Goal: Task Accomplishment & Management: Complete application form

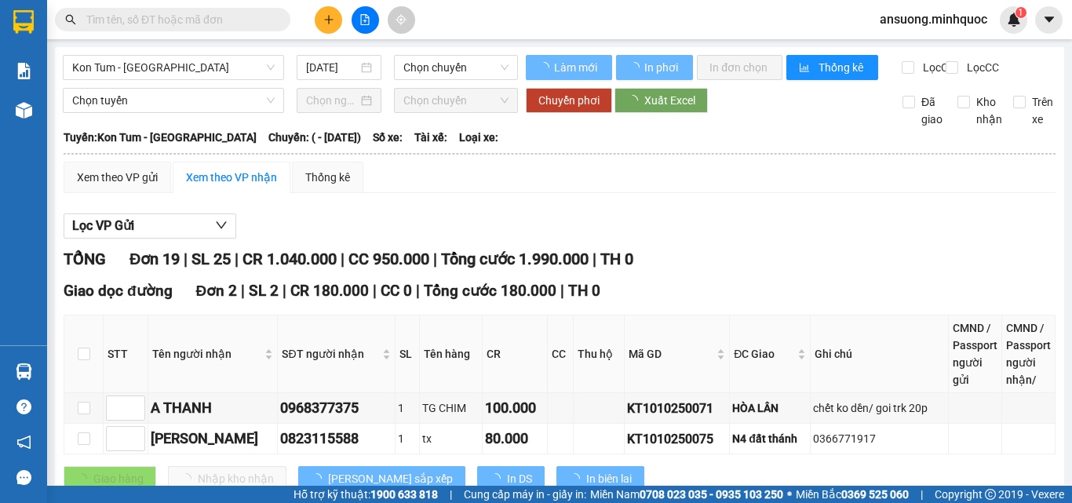
type input "[DATE]"
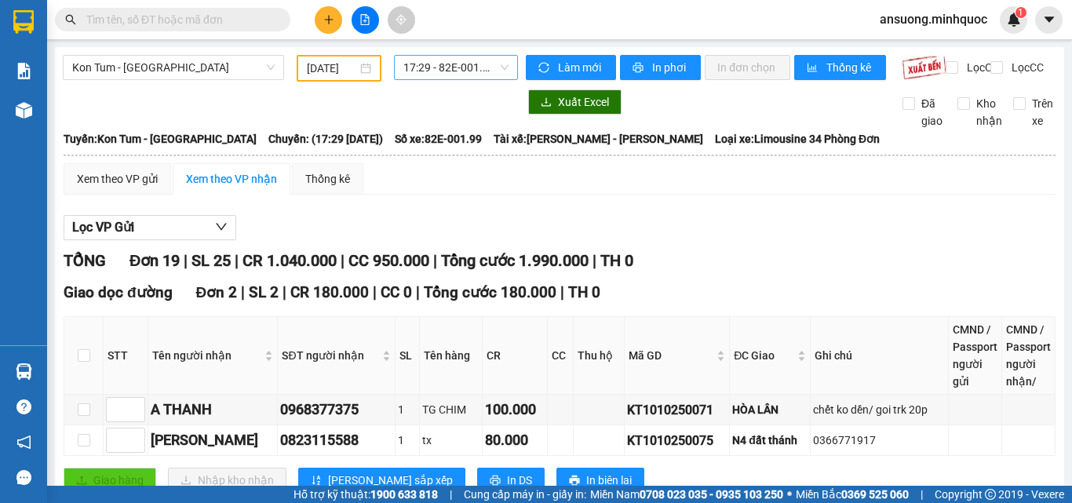
click at [447, 68] on span "17:29 - 82E-001.99" at bounding box center [455, 68] width 105 height 24
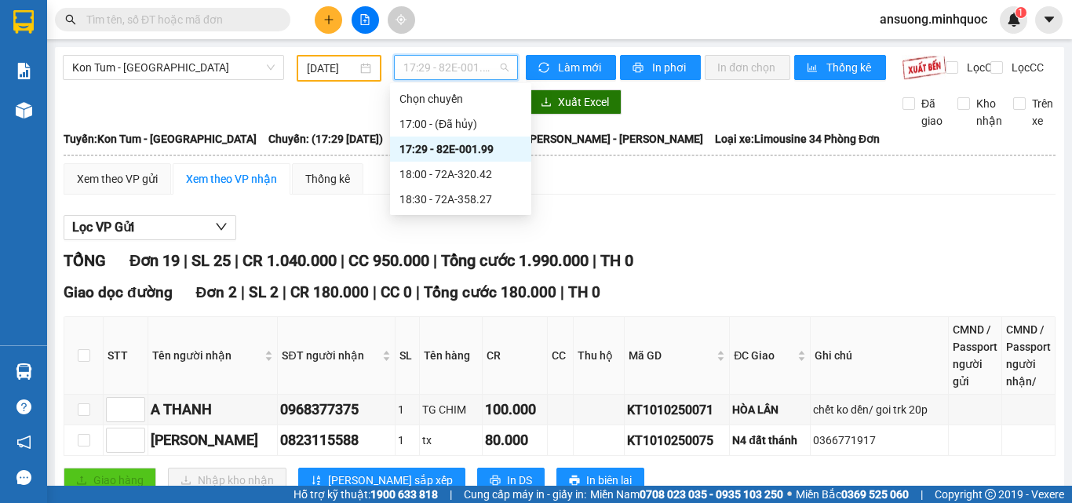
click at [447, 146] on div "17:29 - 82E-001.99" at bounding box center [461, 149] width 122 height 17
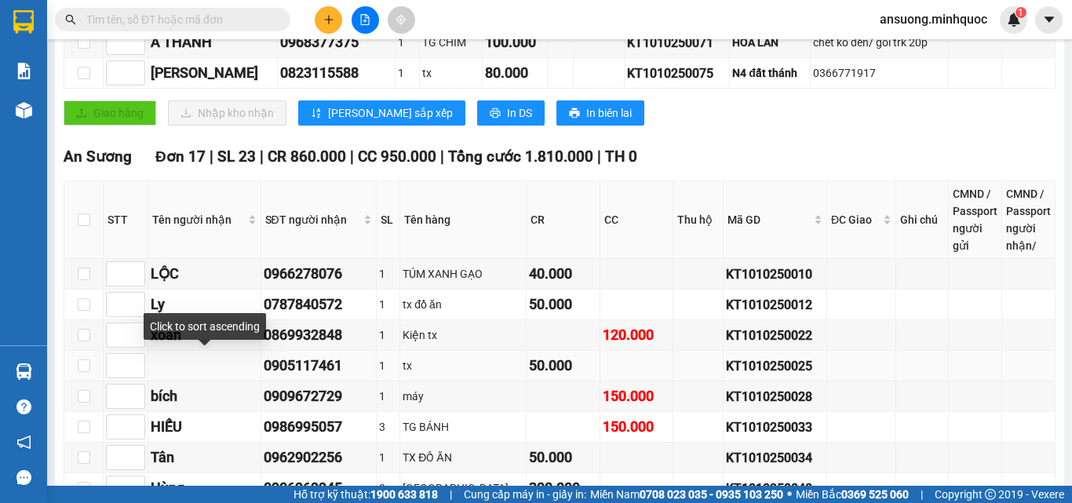
scroll to position [392, 0]
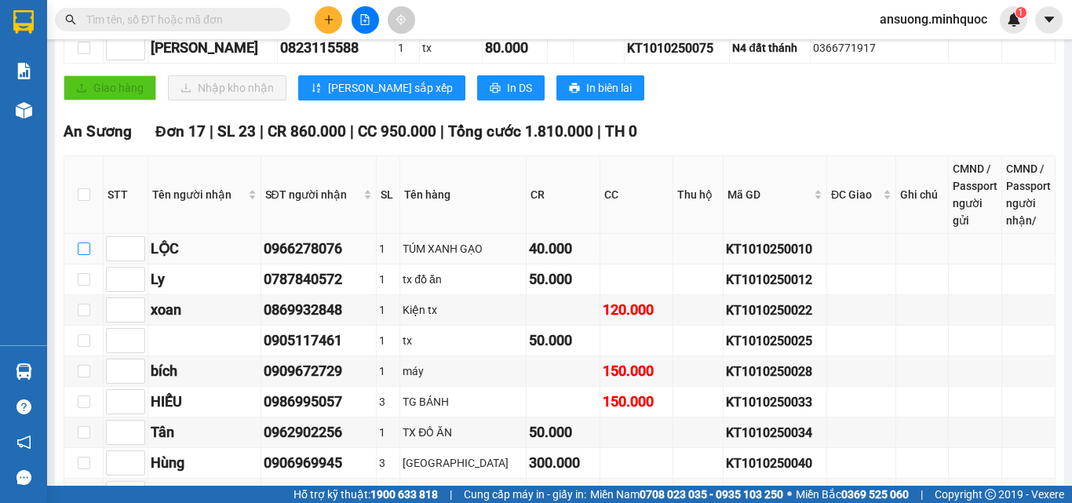
click at [78, 255] on input "checkbox" at bounding box center [84, 249] width 13 height 13
checkbox input "true"
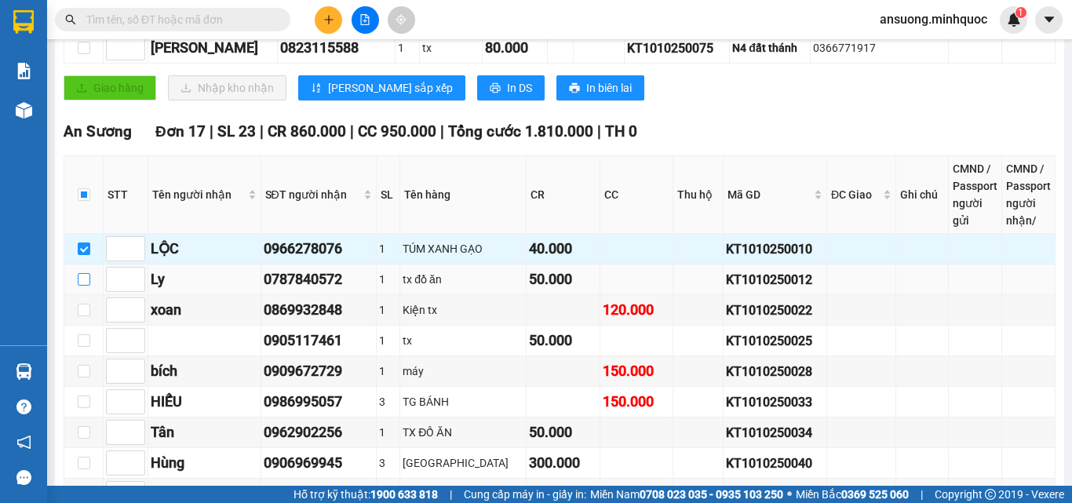
click at [82, 286] on input "checkbox" at bounding box center [84, 279] width 13 height 13
checkbox input "true"
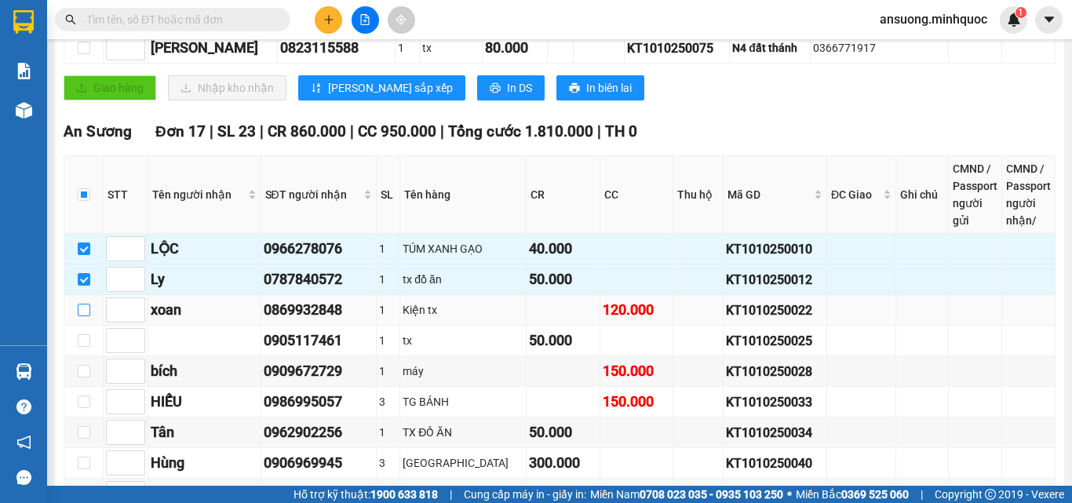
click at [87, 316] on input "checkbox" at bounding box center [84, 310] width 13 height 13
checkbox input "true"
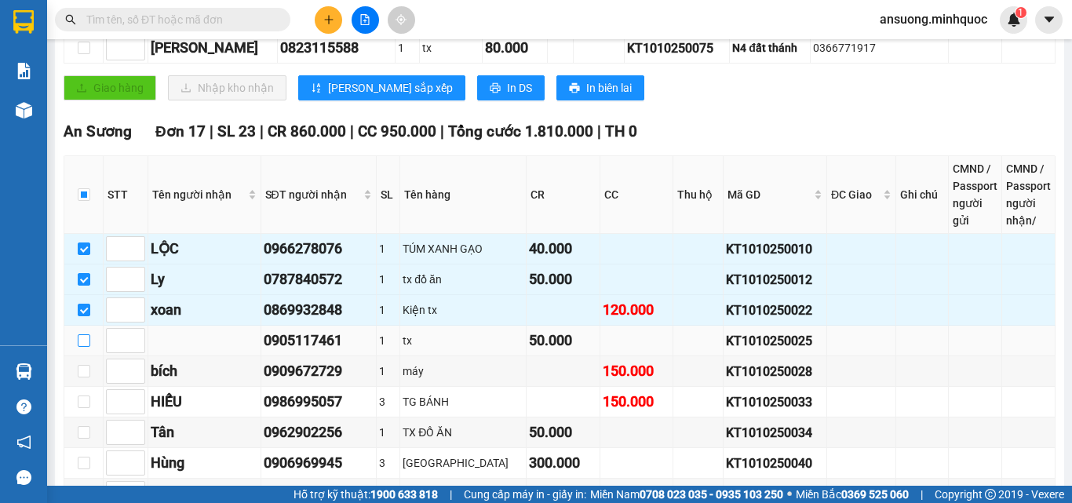
click at [80, 347] on input "checkbox" at bounding box center [84, 340] width 13 height 13
checkbox input "true"
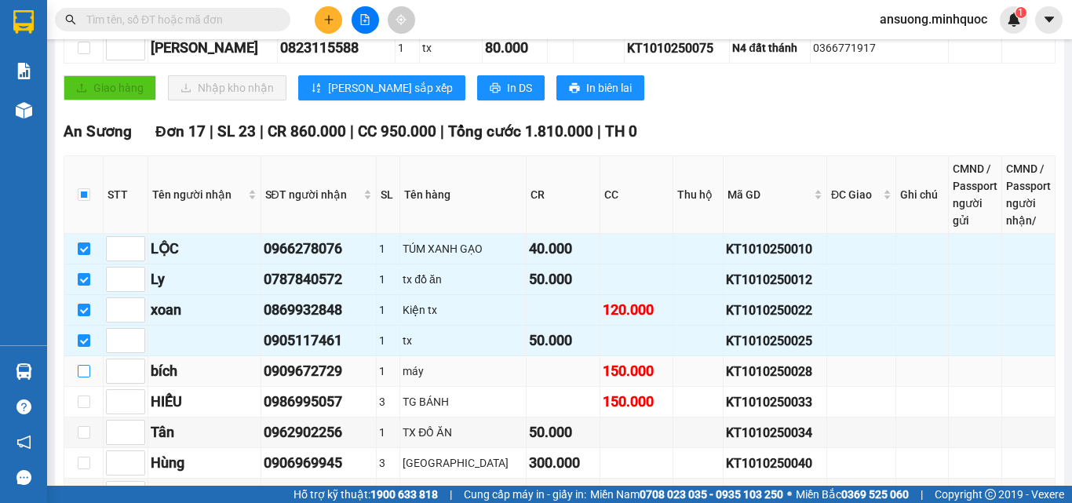
click at [84, 378] on input "checkbox" at bounding box center [84, 371] width 13 height 13
checkbox input "true"
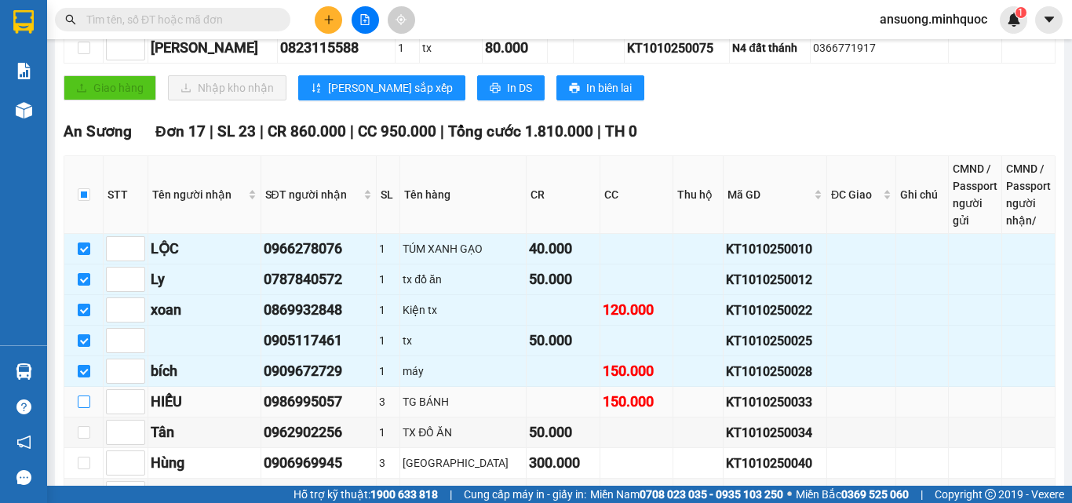
click at [83, 408] on input "checkbox" at bounding box center [84, 402] width 13 height 13
checkbox input "true"
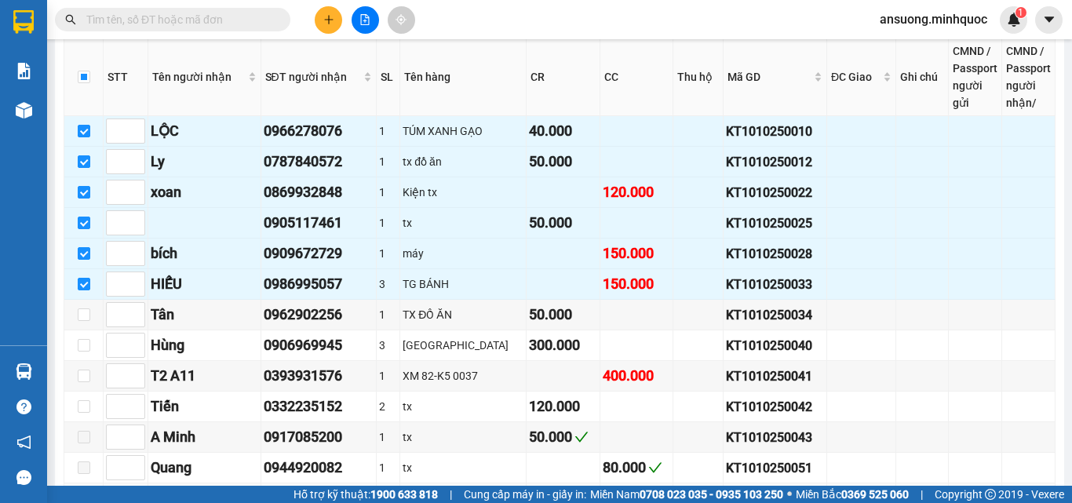
scroll to position [628, 0]
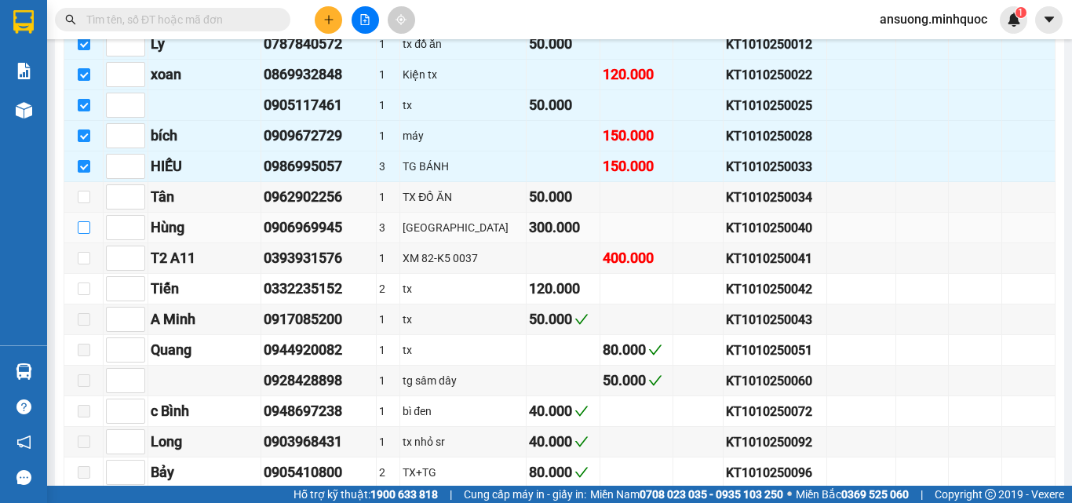
click at [82, 234] on input "checkbox" at bounding box center [84, 227] width 13 height 13
checkbox input "true"
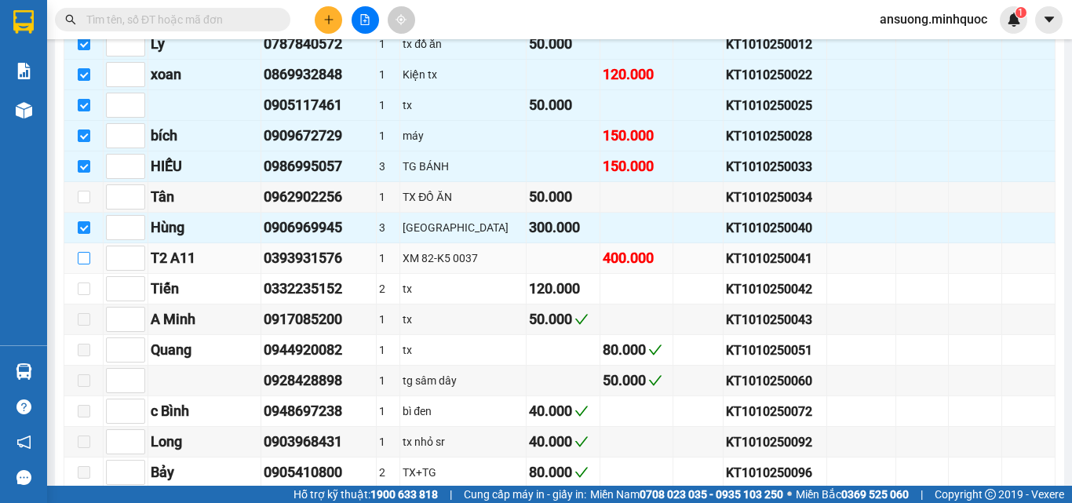
click at [83, 265] on input "checkbox" at bounding box center [84, 258] width 13 height 13
checkbox input "true"
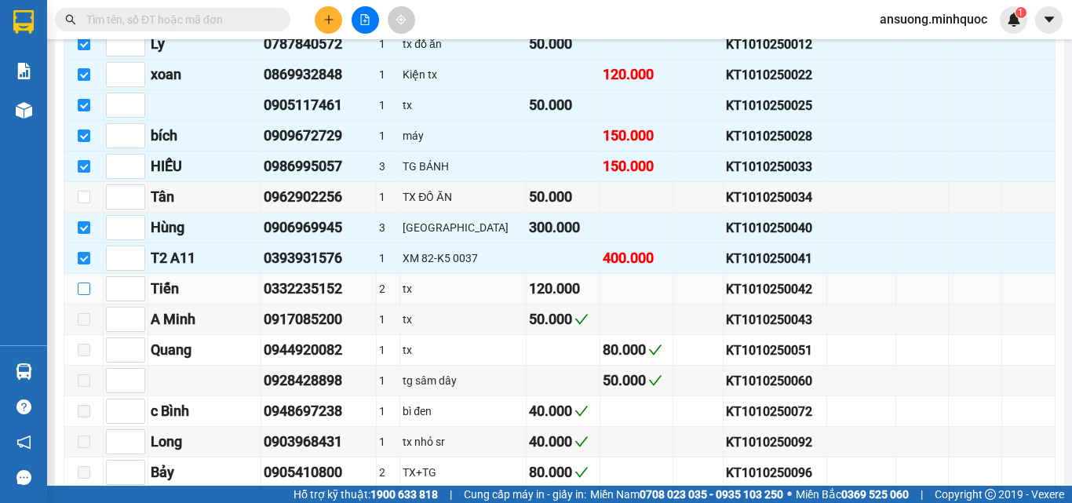
click at [88, 295] on input "checkbox" at bounding box center [84, 289] width 13 height 13
checkbox input "true"
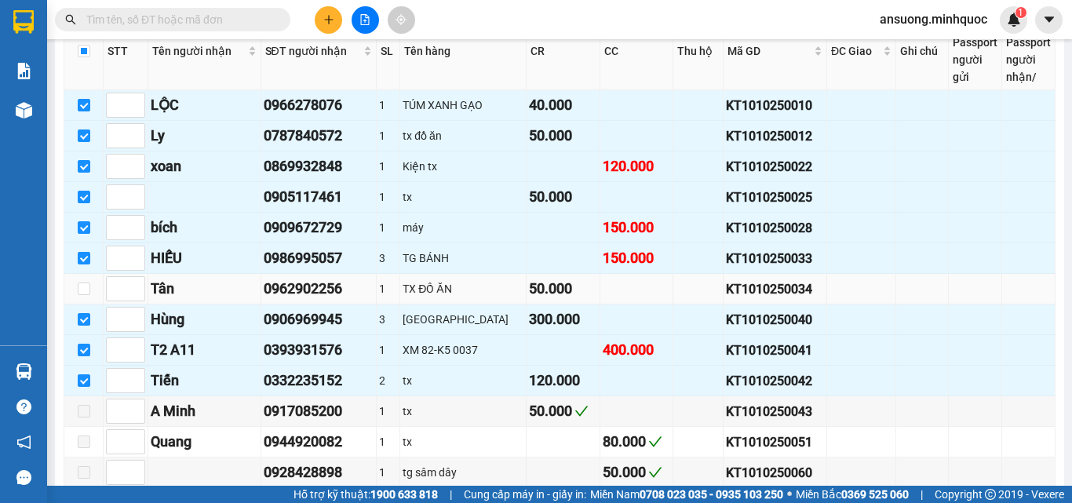
scroll to position [518, 0]
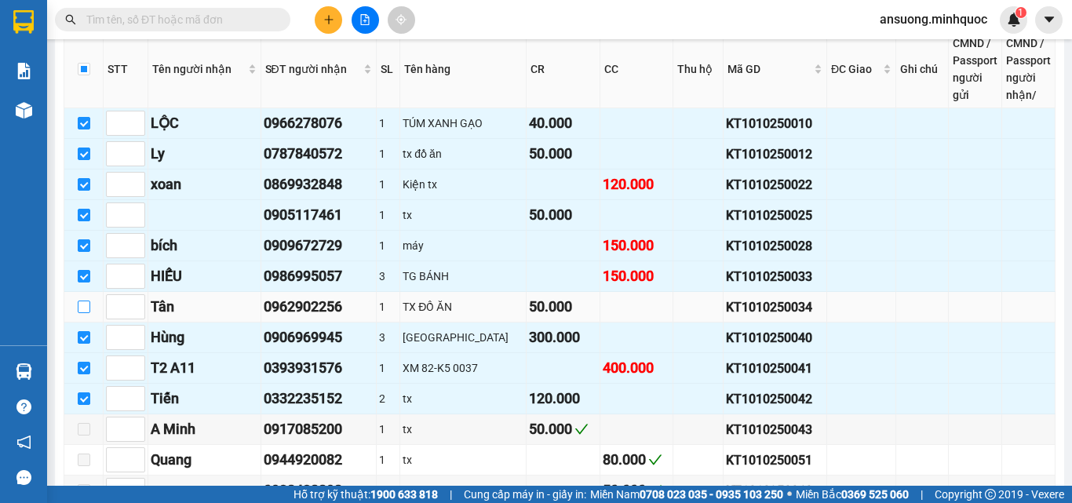
click at [86, 316] on label at bounding box center [84, 306] width 13 height 17
click at [86, 313] on input "checkbox" at bounding box center [84, 307] width 13 height 13
checkbox input "true"
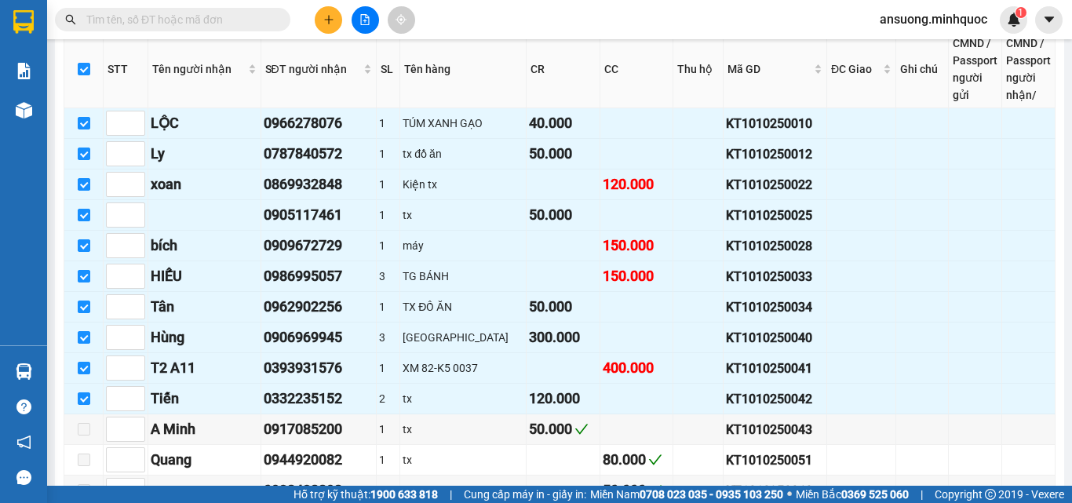
scroll to position [754, 0]
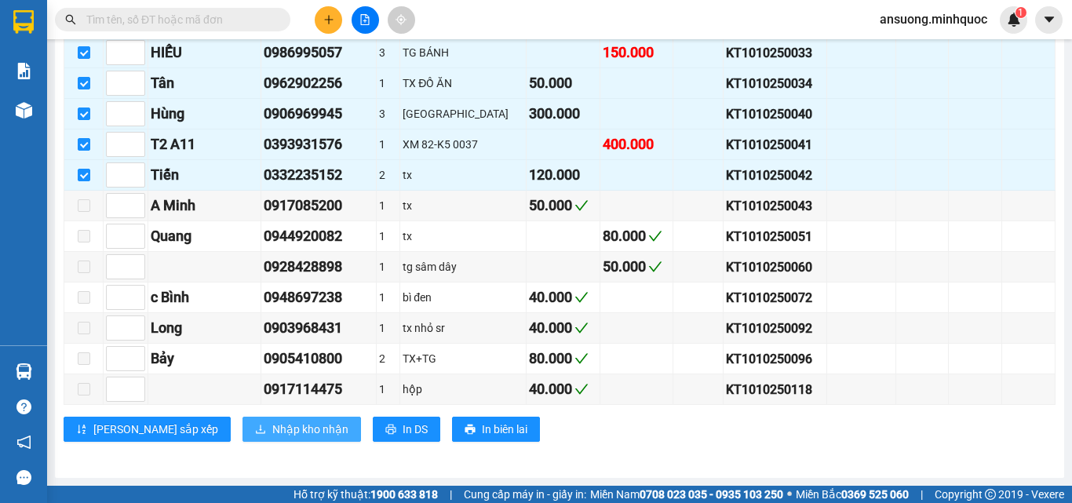
click at [272, 422] on span "Nhập kho nhận" at bounding box center [310, 429] width 76 height 17
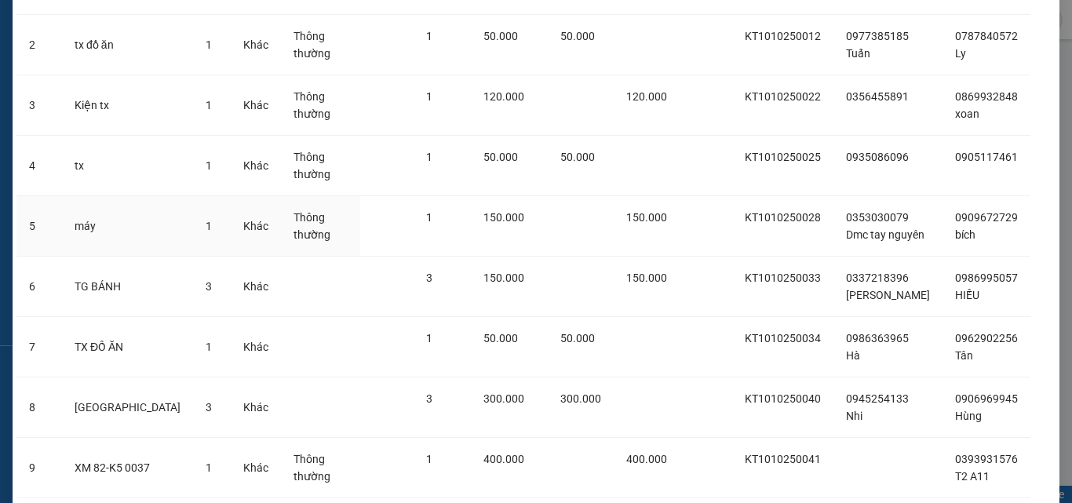
scroll to position [330, 0]
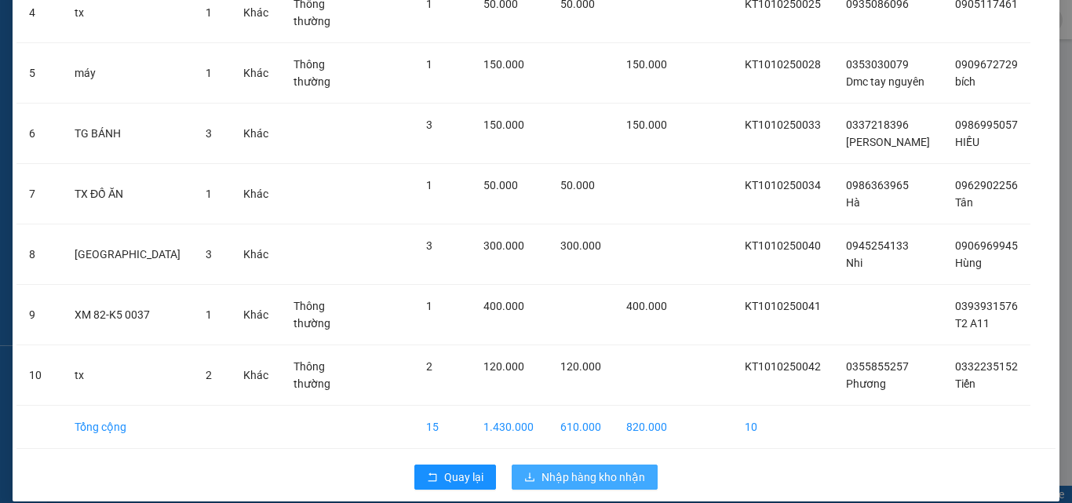
click at [556, 465] on button "Nhập hàng kho nhận" at bounding box center [585, 477] width 146 height 25
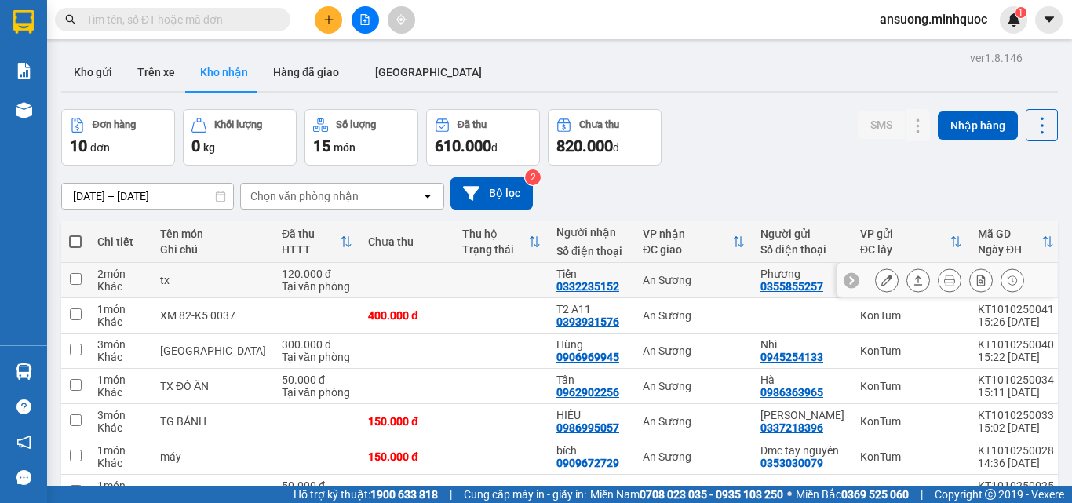
click at [907, 283] on button at bounding box center [918, 280] width 22 height 27
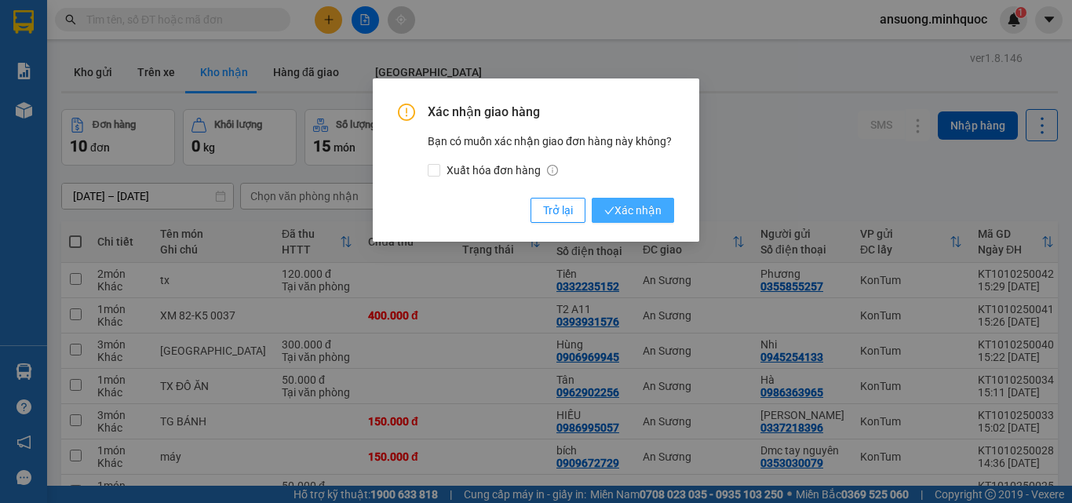
click at [621, 203] on span "Xác nhận" at bounding box center [632, 210] width 57 height 17
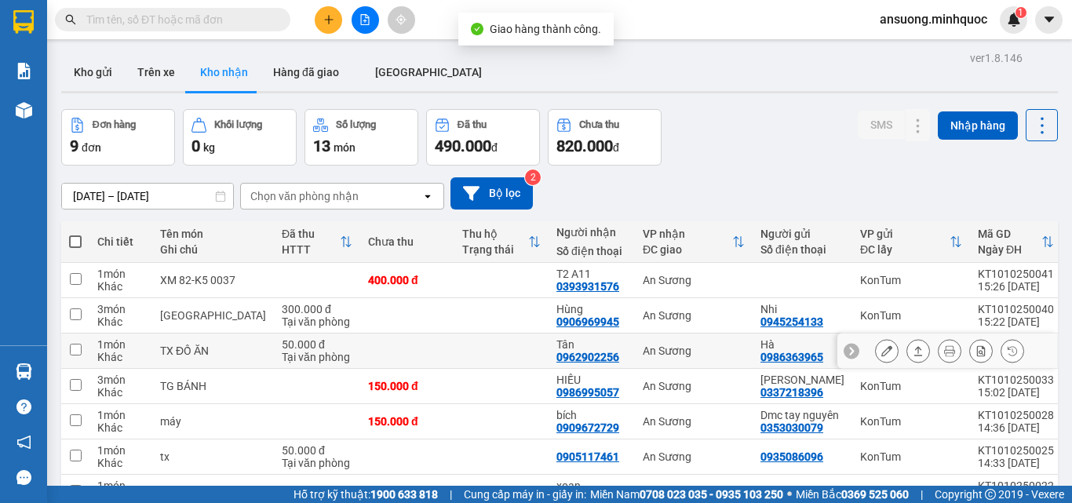
click at [913, 351] on icon at bounding box center [918, 350] width 11 height 11
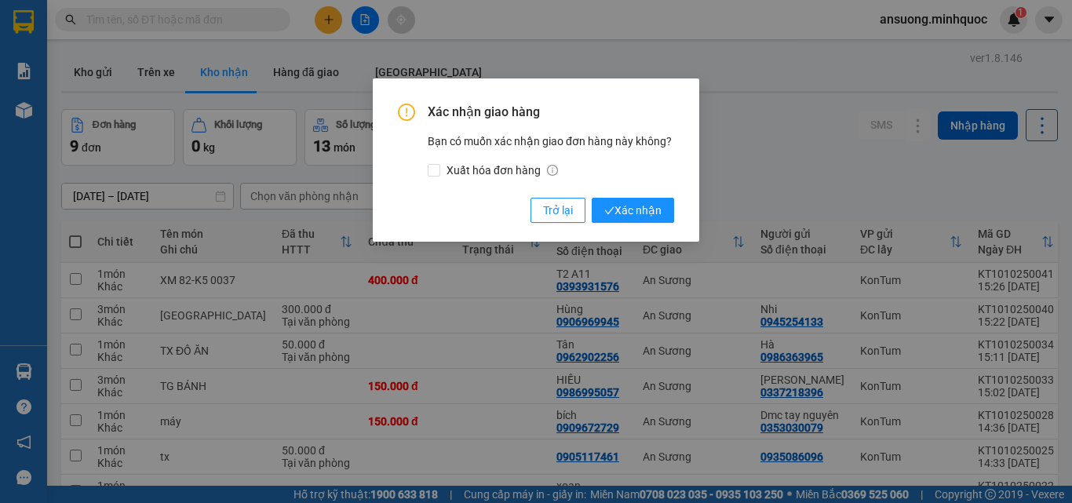
click at [629, 226] on div "Xác nhận giao hàng Bạn có muốn xác nhận giao đơn hàng này không? Xuất hóa đơn h…" at bounding box center [536, 159] width 327 height 163
click at [629, 214] on span "Xác nhận" at bounding box center [632, 210] width 57 height 17
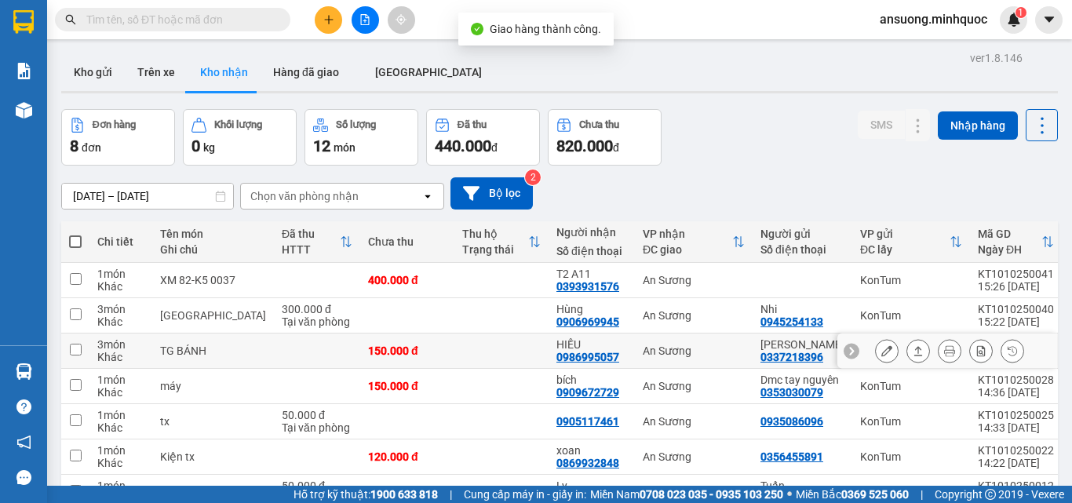
click at [913, 352] on icon at bounding box center [918, 350] width 11 height 11
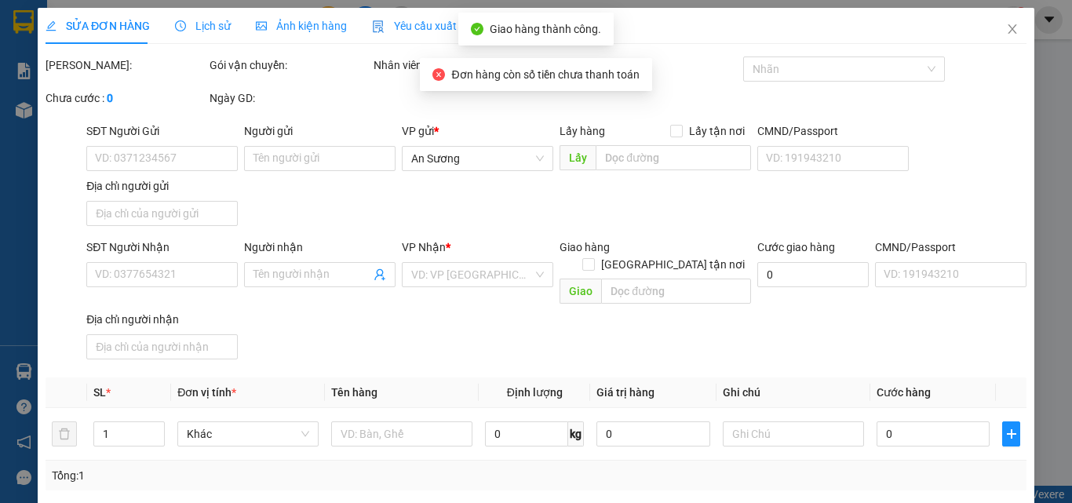
type input "0337218396"
type input "[PERSON_NAME]"
type input "0986995057"
type input "HIẾU"
type input "0"
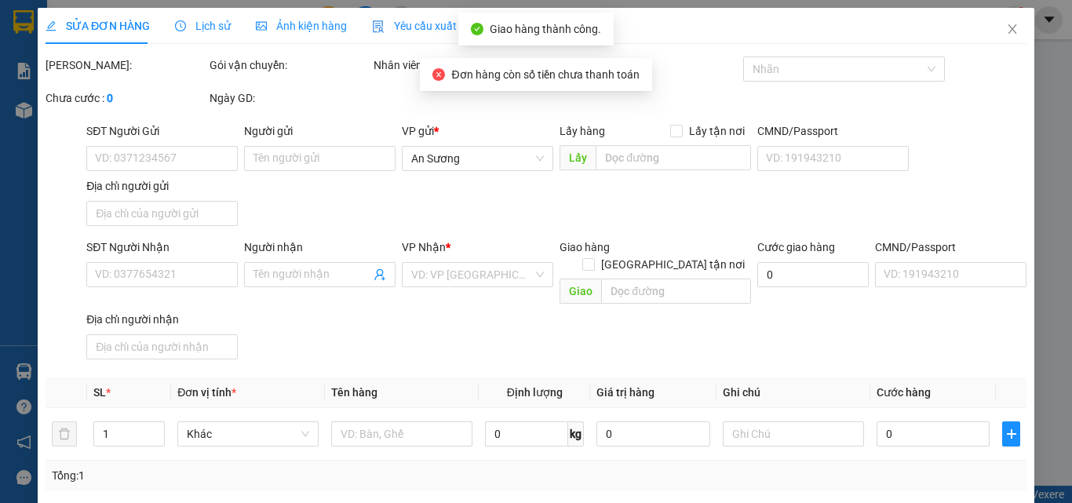
type input "150.000"
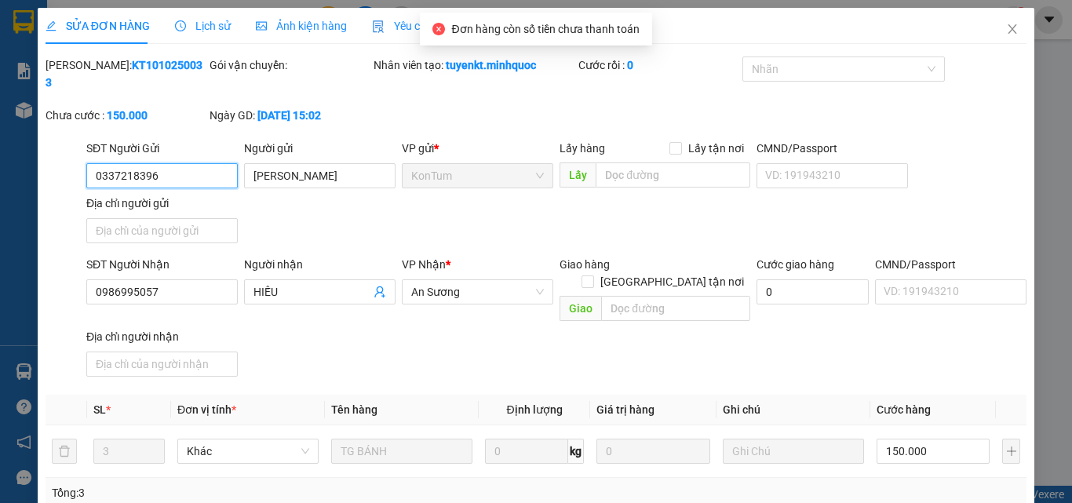
scroll to position [157, 0]
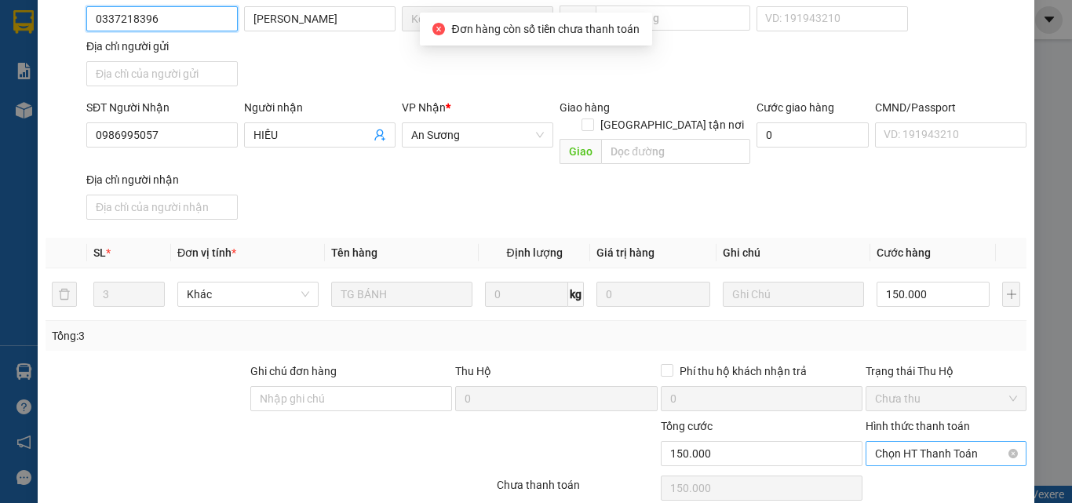
drag, startPoint x: 916, startPoint y: 422, endPoint x: 885, endPoint y: 433, distance: 32.5
click at [913, 442] on span "Chọn HT Thanh Toán" at bounding box center [946, 454] width 142 height 24
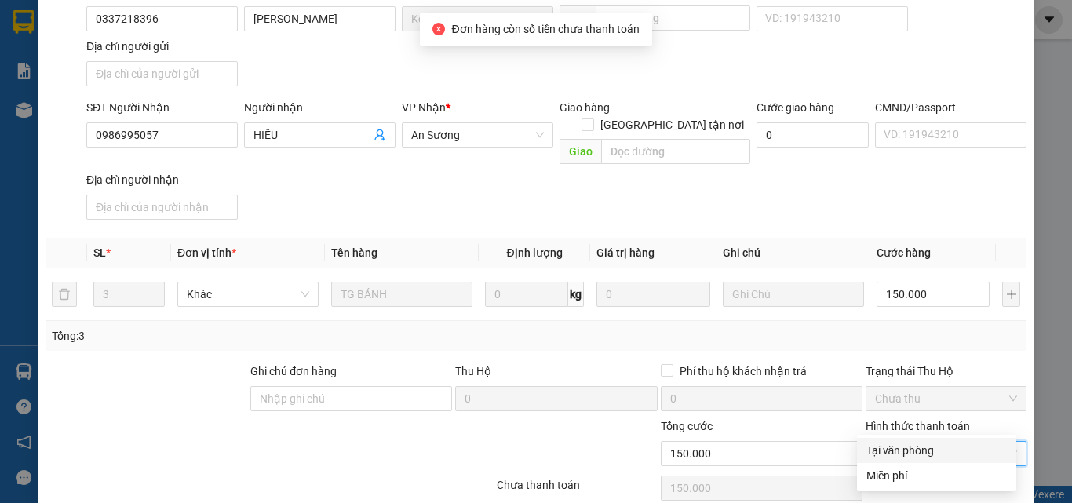
drag, startPoint x: 885, startPoint y: 433, endPoint x: 830, endPoint y: 464, distance: 62.9
click at [873, 444] on div "Tại văn phòng" at bounding box center [937, 450] width 141 height 17
type input "0"
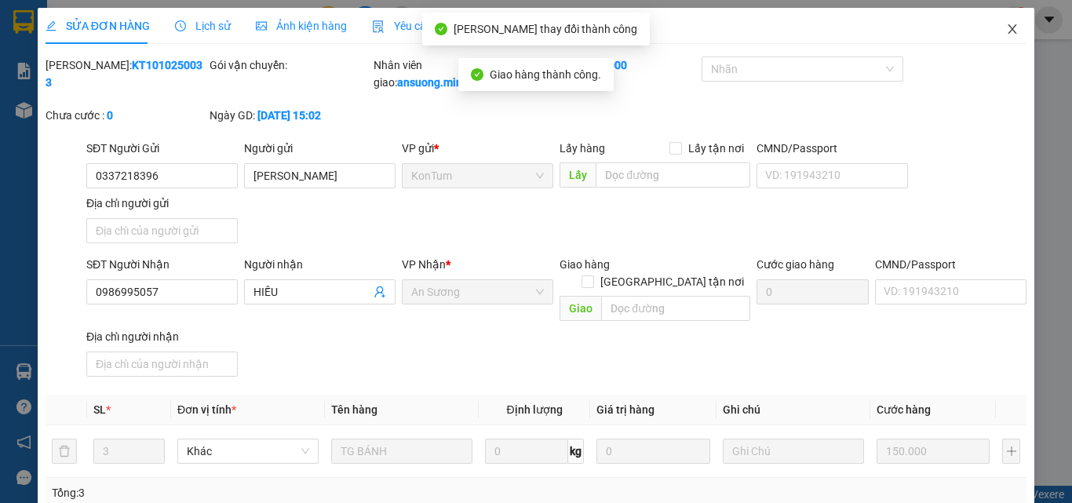
click at [1006, 27] on icon "close" at bounding box center [1012, 29] width 13 height 13
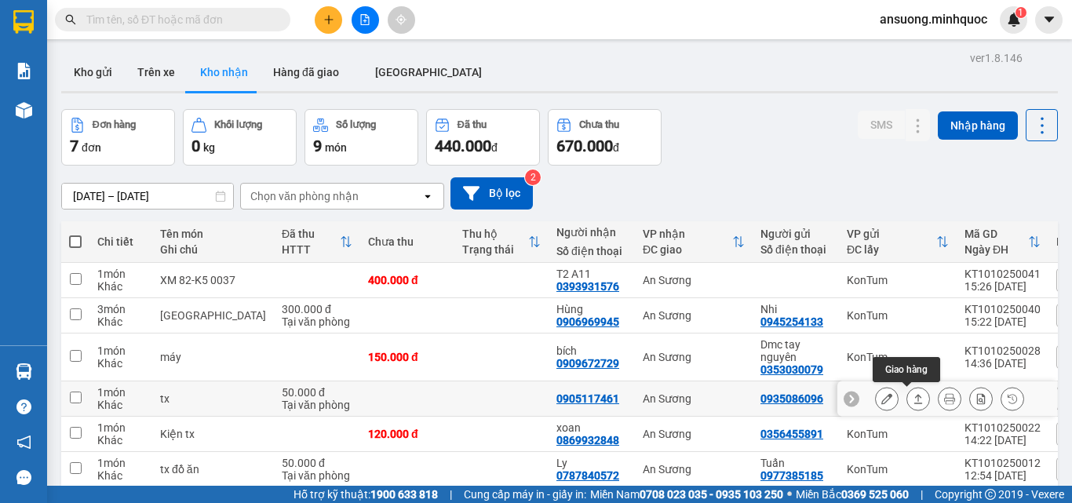
click at [914, 401] on icon at bounding box center [918, 398] width 9 height 9
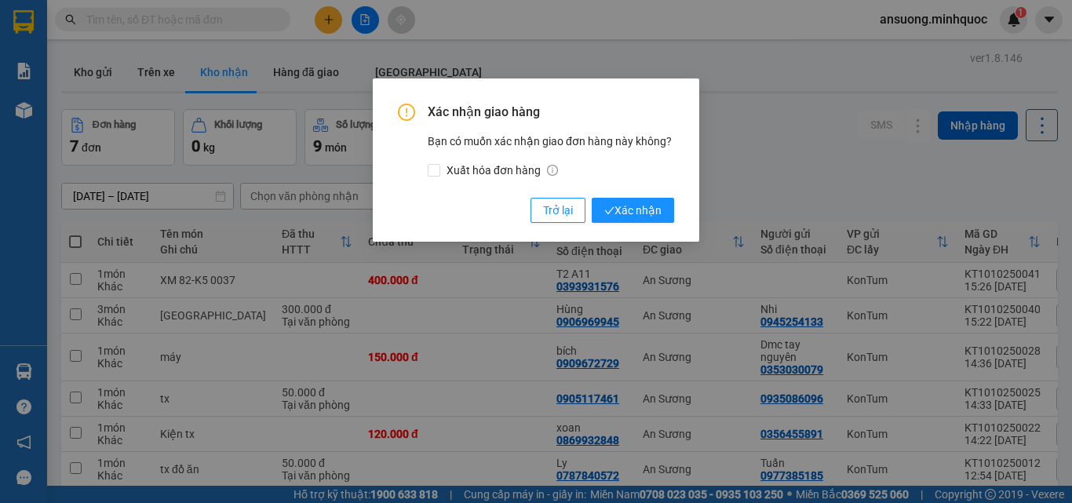
click at [632, 195] on div "Xác nhận giao hàng Bạn có muốn xác nhận giao đơn hàng này không? Xuất hóa đơn h…" at bounding box center [536, 163] width 276 height 119
click at [628, 206] on span "Xác nhận" at bounding box center [632, 210] width 57 height 17
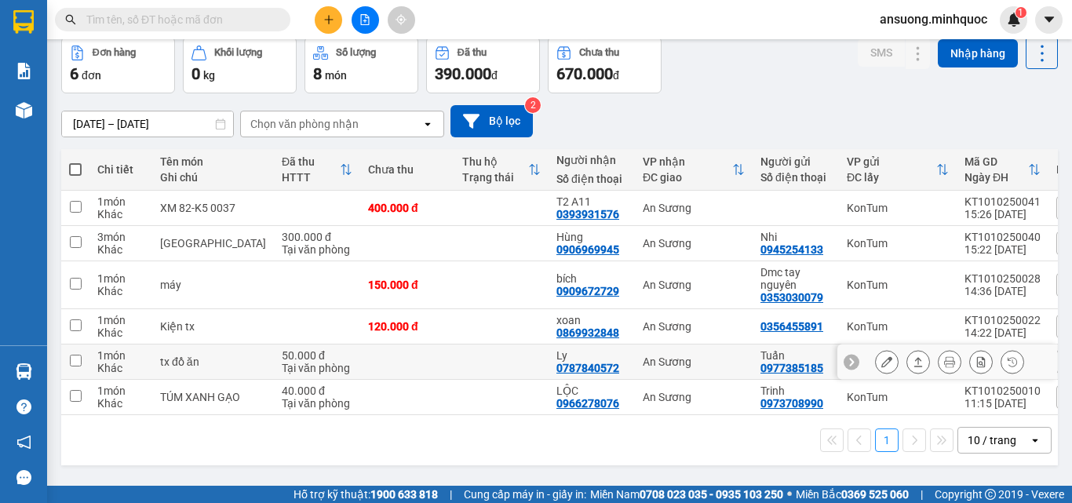
scroll to position [85, 0]
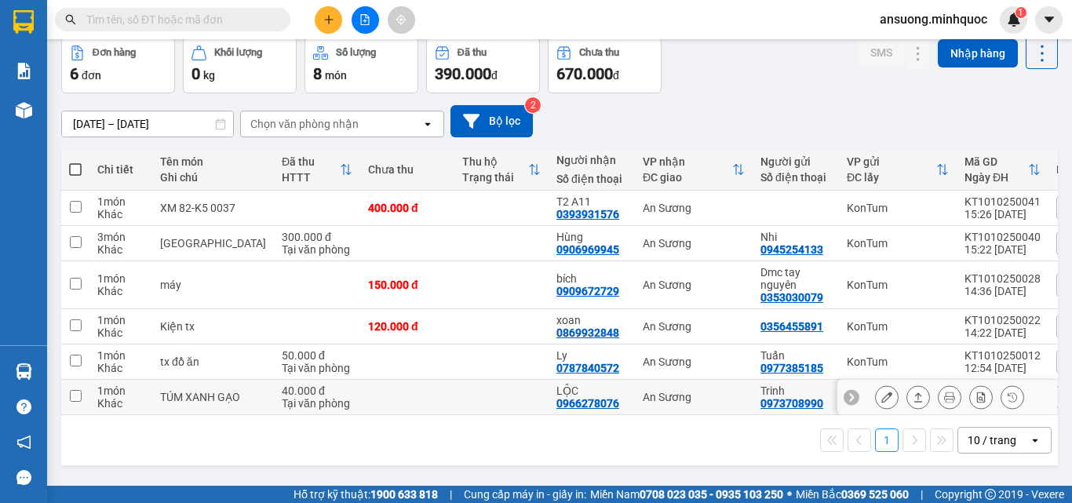
click at [557, 397] on div "0966278076" at bounding box center [588, 403] width 63 height 13
drag, startPoint x: 572, startPoint y: 397, endPoint x: 505, endPoint y: 397, distance: 67.5
click at [549, 397] on td "LỘC 0966278076" at bounding box center [592, 397] width 86 height 35
checkbox input "true"
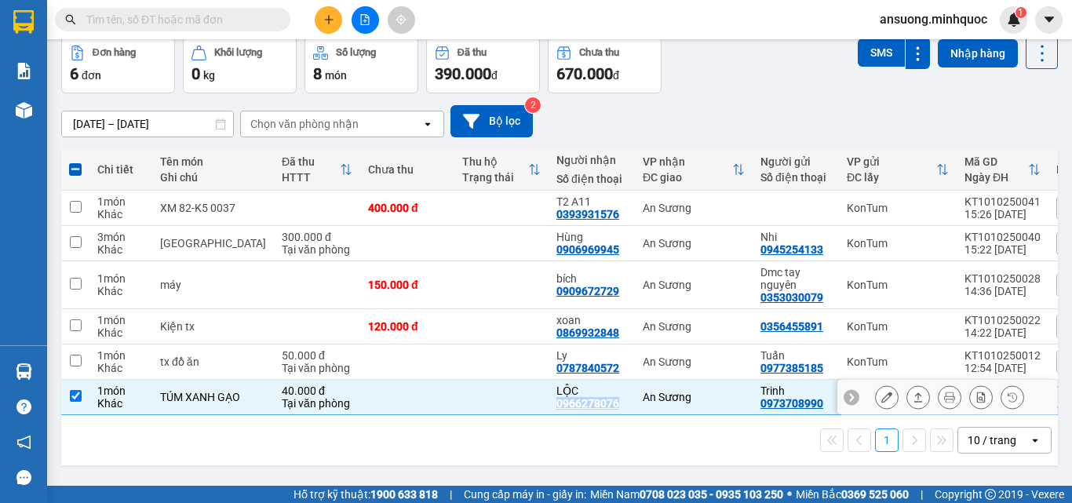
copy div "0966278076"
click at [913, 395] on icon at bounding box center [918, 397] width 11 height 11
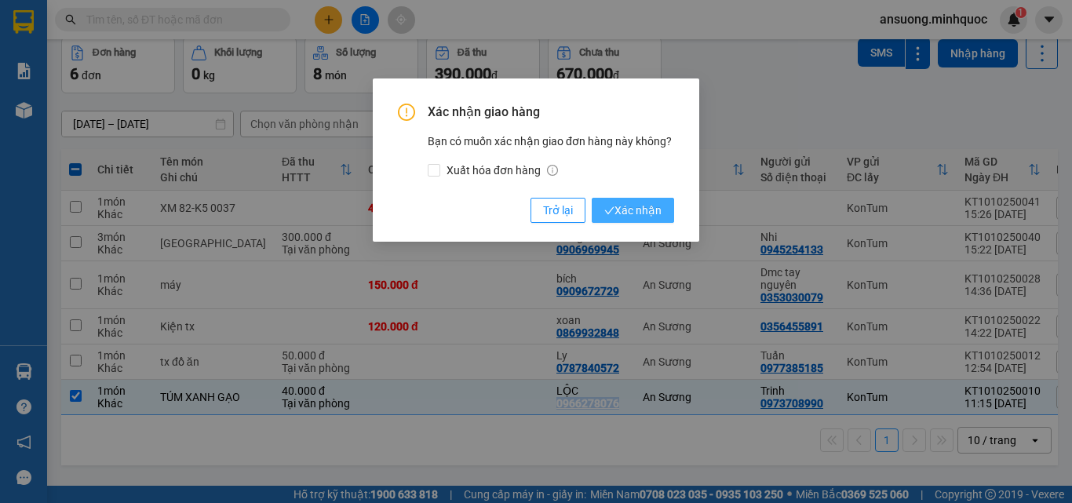
click at [653, 216] on span "Xác nhận" at bounding box center [632, 210] width 57 height 17
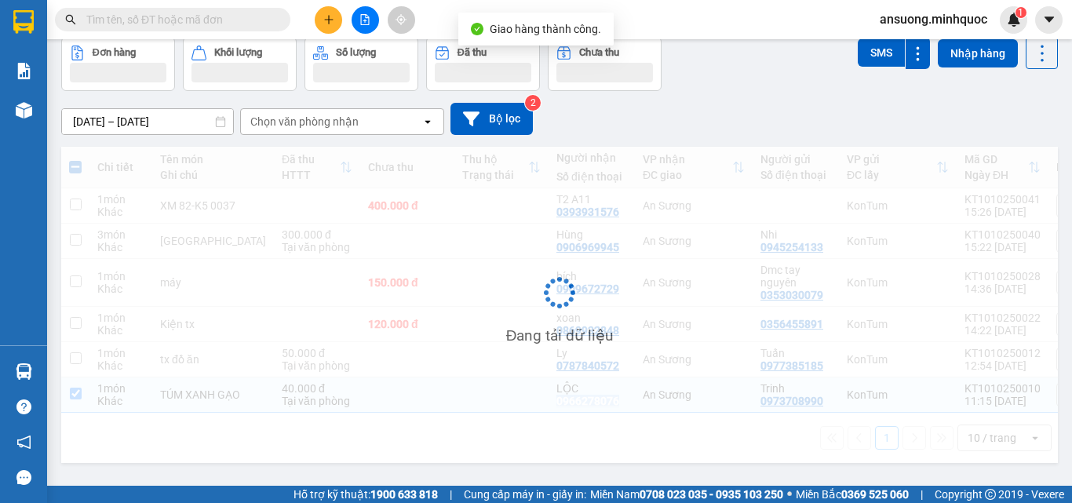
scroll to position [72, 0]
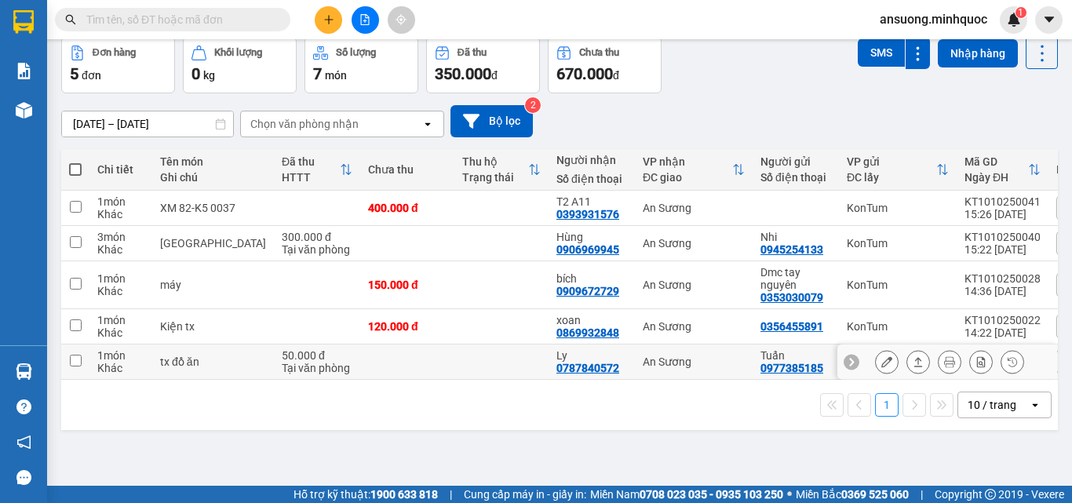
drag, startPoint x: 919, startPoint y: 367, endPoint x: 903, endPoint y: 362, distance: 17.4
click at [918, 367] on div at bounding box center [949, 362] width 149 height 24
click at [913, 362] on icon at bounding box center [918, 361] width 11 height 11
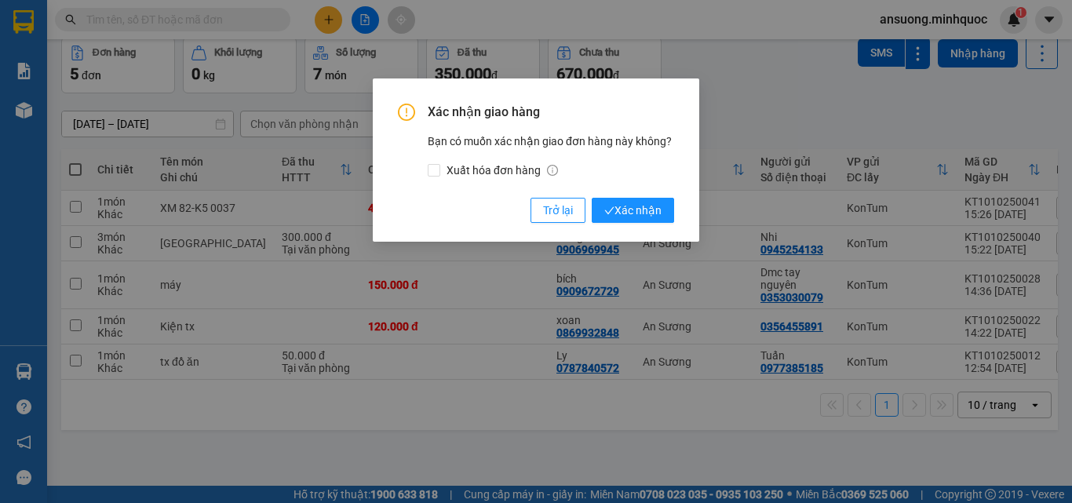
click at [644, 229] on div "Xác nhận giao hàng Bạn có muốn xác nhận giao đơn hàng này không? Xuất hóa đơn h…" at bounding box center [536, 159] width 327 height 163
click at [644, 205] on span "Xác nhận" at bounding box center [632, 210] width 57 height 17
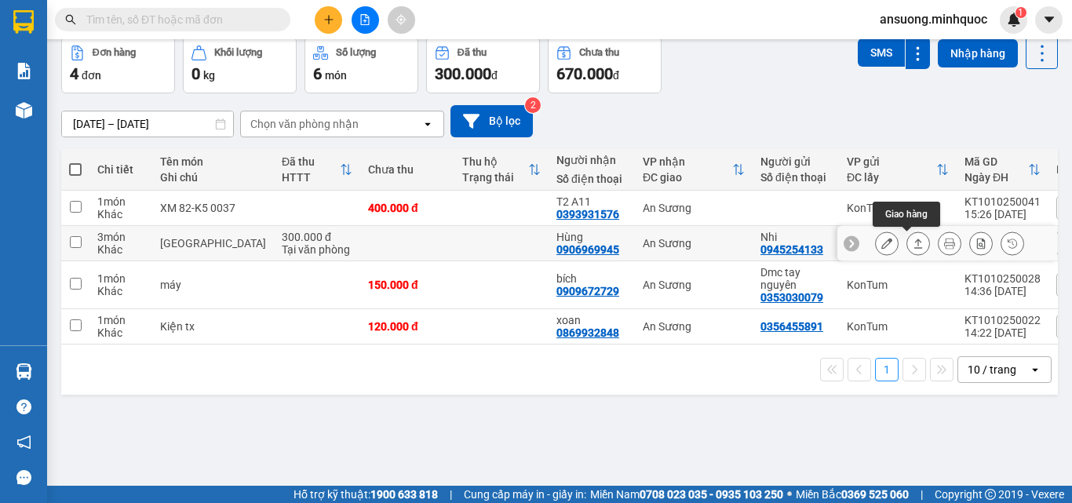
click at [913, 243] on icon at bounding box center [918, 243] width 11 height 11
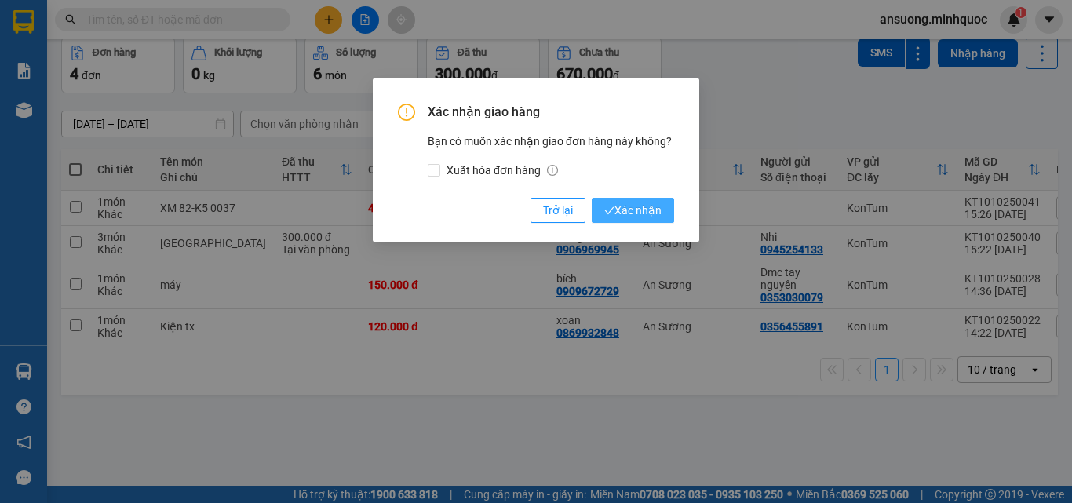
click at [616, 209] on span "Xác nhận" at bounding box center [632, 210] width 57 height 17
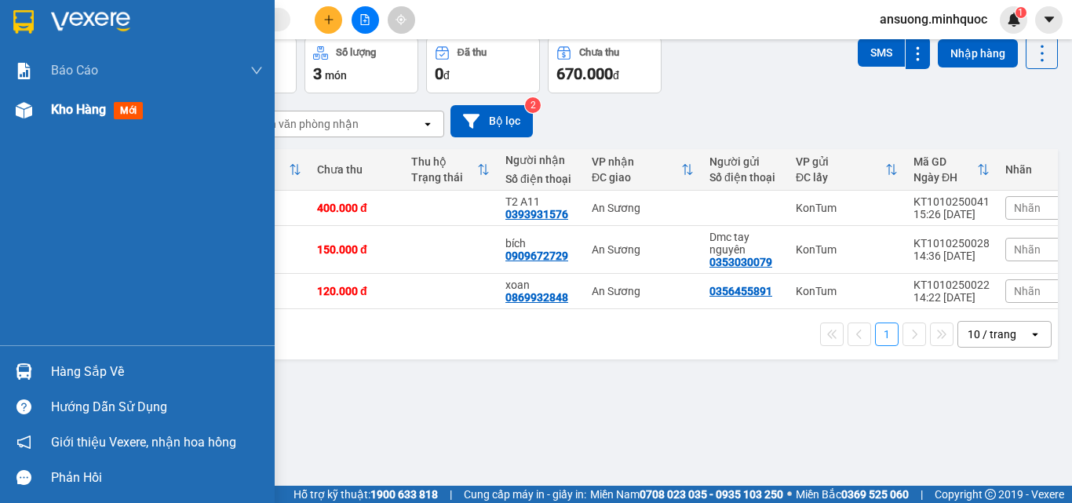
click at [31, 93] on div "Kho hàng mới" at bounding box center [137, 109] width 275 height 39
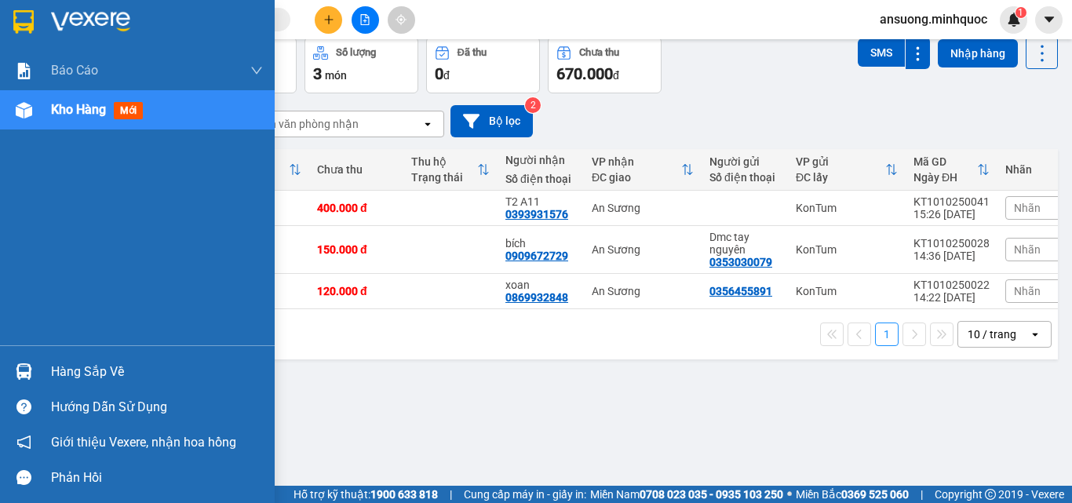
click at [29, 108] on img at bounding box center [24, 110] width 16 height 16
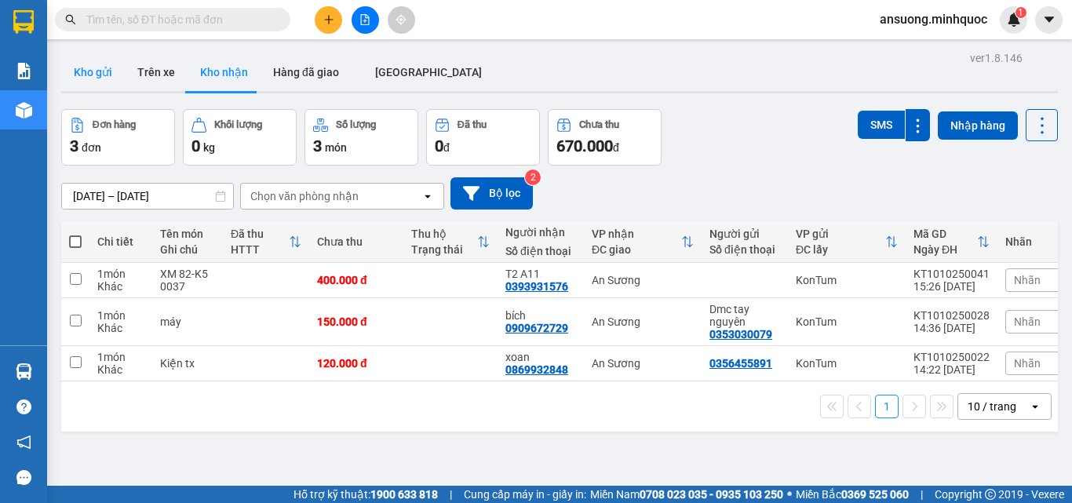
click at [78, 73] on button "Kho gửi" at bounding box center [93, 72] width 64 height 38
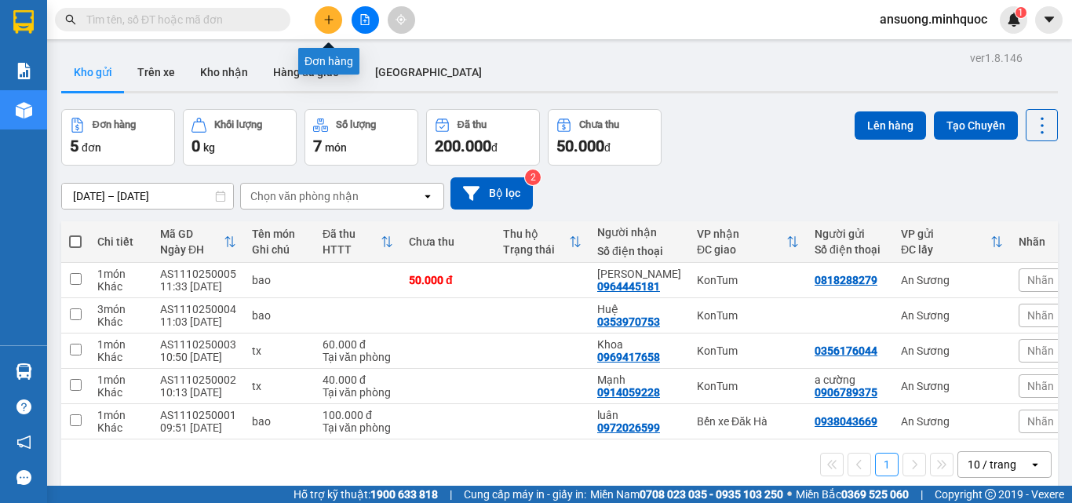
click at [321, 20] on button at bounding box center [328, 19] width 27 height 27
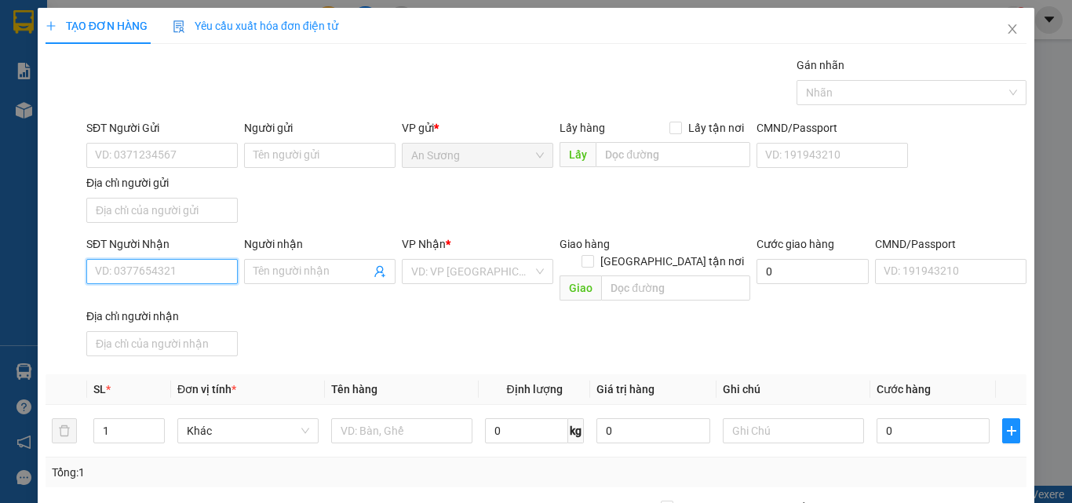
click at [111, 272] on input "SĐT Người Nhận" at bounding box center [161, 271] width 151 height 25
click at [159, 300] on div "0902299063 - thư" at bounding box center [160, 302] width 131 height 17
type input "0902299063"
type input "thư"
type input "0902299063"
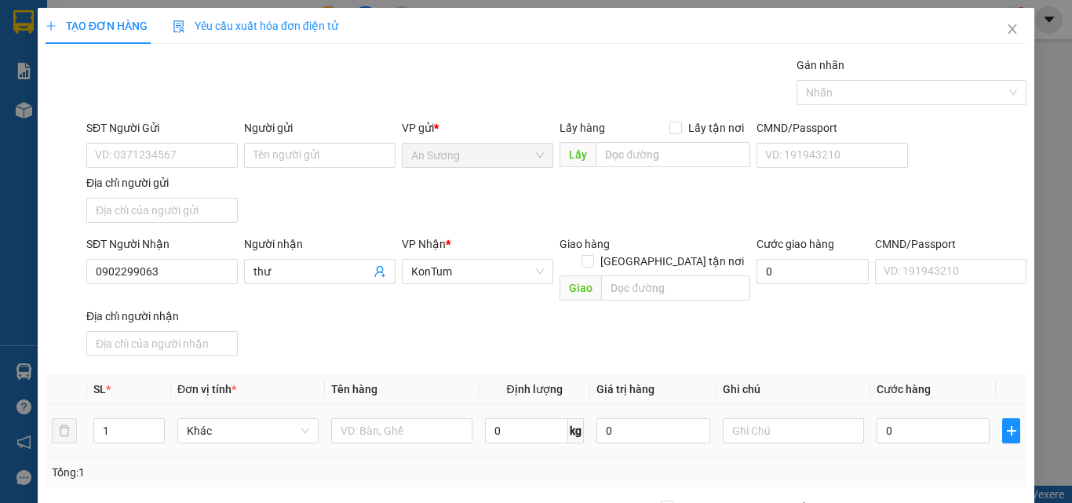
click at [402, 430] on td at bounding box center [402, 431] width 154 height 53
drag, startPoint x: 402, startPoint y: 429, endPoint x: 403, endPoint y: 418, distance: 10.3
click at [403, 422] on div at bounding box center [401, 430] width 141 height 31
click at [403, 418] on input "text" at bounding box center [401, 430] width 141 height 25
type input "bao"
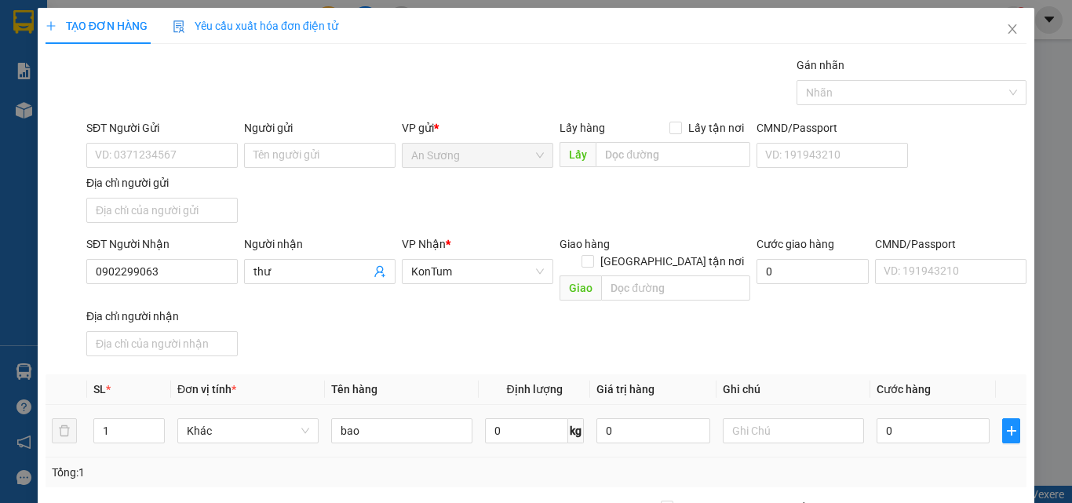
drag, startPoint x: 473, startPoint y: 297, endPoint x: 722, endPoint y: 399, distance: 268.6
click at [485, 307] on div "SĐT Người Nhận 0902299063 Người nhận thư VP Nhận * KonTum Giao hàng Giao tận nơ…" at bounding box center [556, 298] width 947 height 127
click at [915, 429] on td "0" at bounding box center [934, 431] width 126 height 53
click at [914, 421] on input "0" at bounding box center [933, 430] width 113 height 25
type input "7"
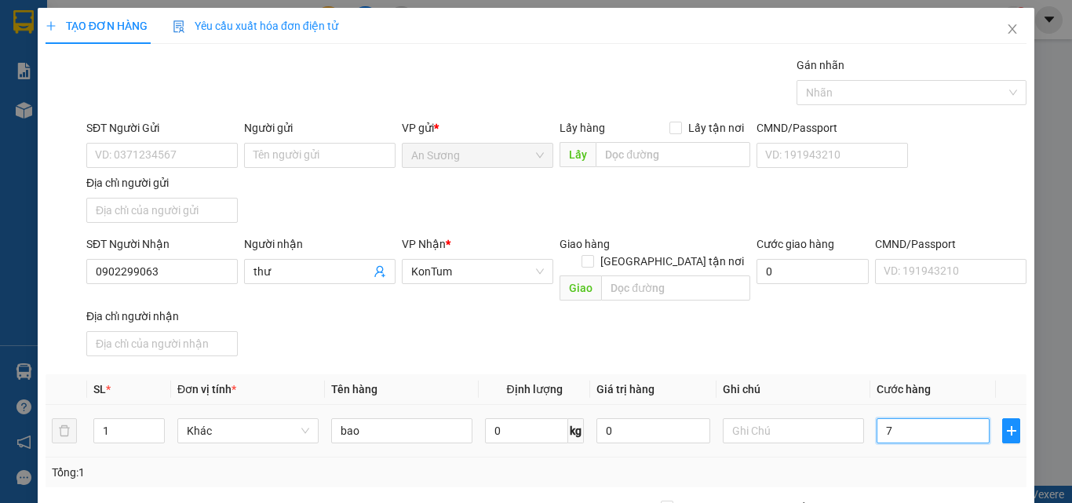
type input "7"
type input "70"
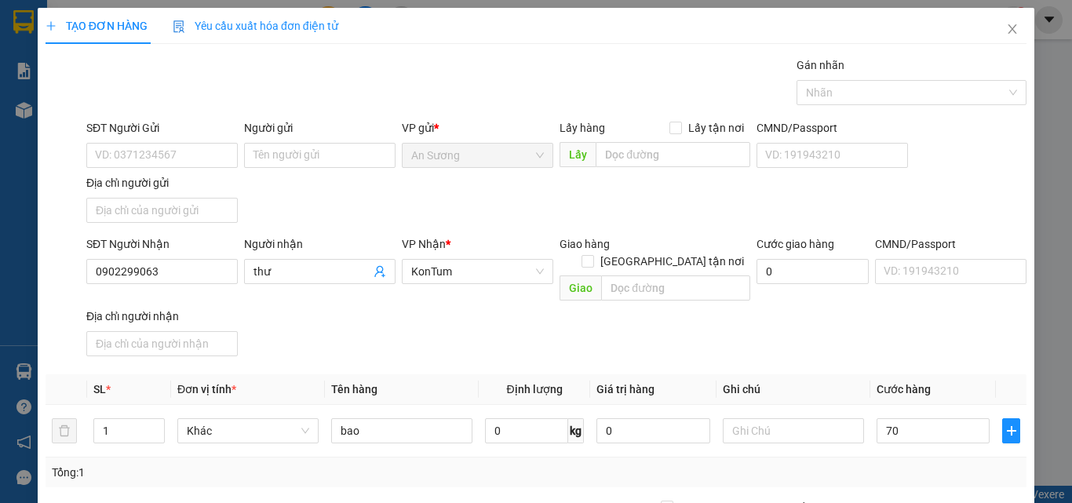
type input "70.000"
click at [938, 312] on div "SĐT Người Nhận 0902299063 Người nhận thư VP Nhận * KonTum Giao hàng Giao tận nơ…" at bounding box center [556, 298] width 947 height 127
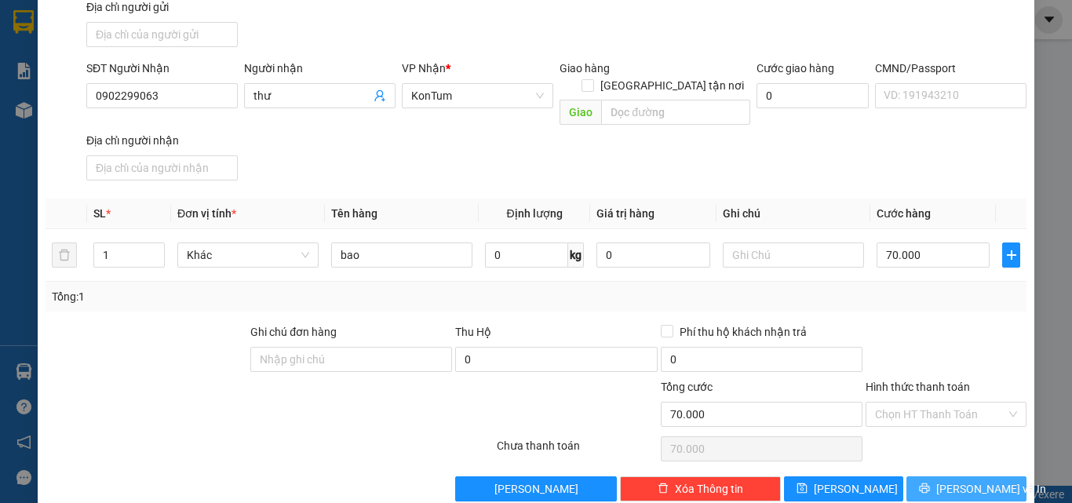
scroll to position [188, 0]
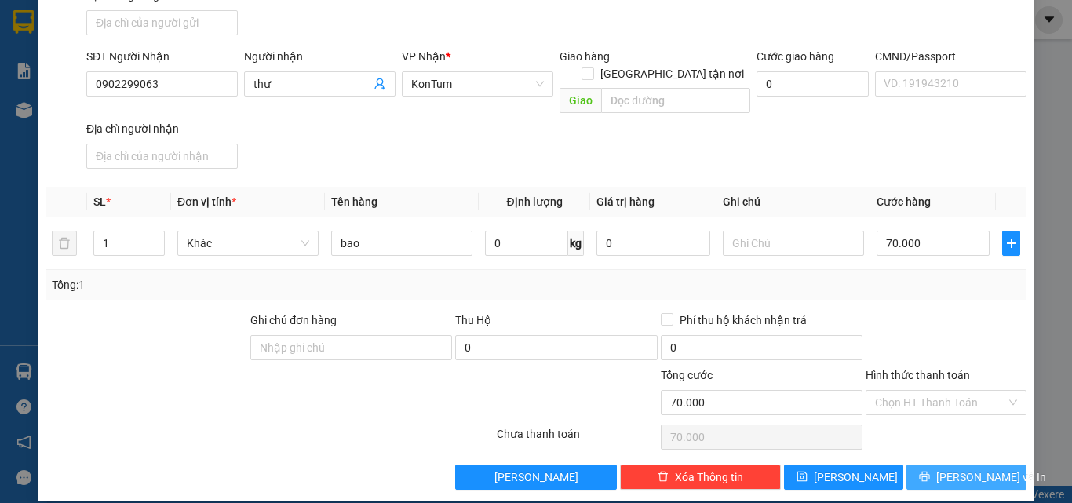
click at [941, 465] on button "[PERSON_NAME] và In" at bounding box center [967, 477] width 120 height 25
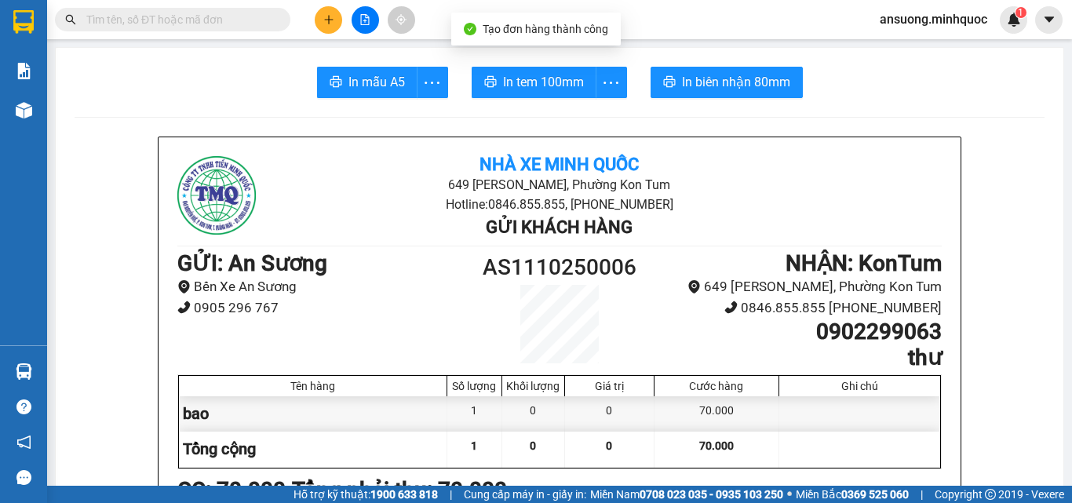
drag, startPoint x: 518, startPoint y: 63, endPoint x: 510, endPoint y: 75, distance: 14.8
click at [510, 78] on span "In tem 100mm" at bounding box center [543, 82] width 81 height 20
click at [322, 16] on button at bounding box center [328, 19] width 27 height 27
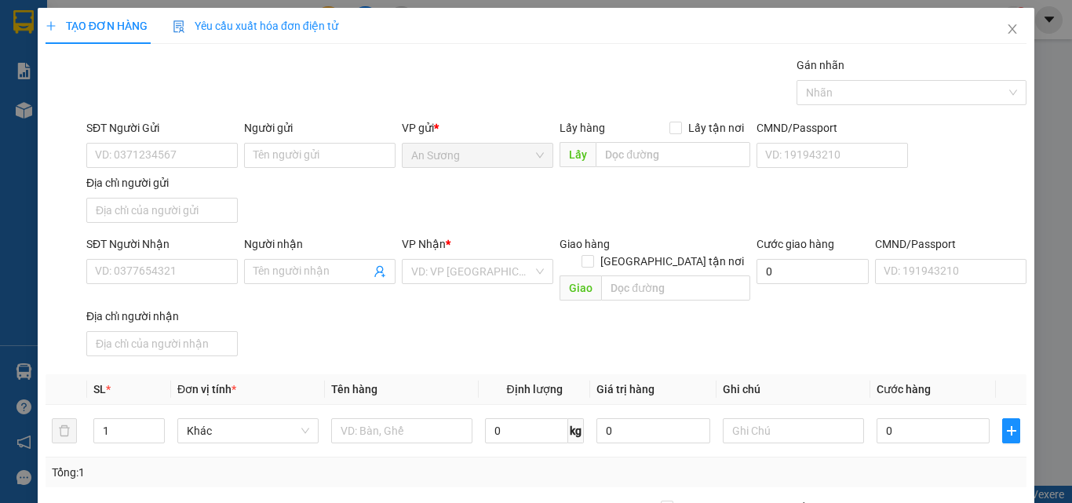
click at [403, 66] on div "Gán nhãn Nhãn" at bounding box center [556, 84] width 947 height 55
click at [282, 86] on div "Gán nhãn Nhãn" at bounding box center [556, 84] width 947 height 55
click at [460, 62] on div "Gán nhãn Nhãn" at bounding box center [556, 84] width 947 height 55
click at [141, 276] on input "SĐT Người Nhận" at bounding box center [161, 271] width 151 height 25
click at [152, 269] on input "SĐT Người Nhận" at bounding box center [161, 271] width 151 height 25
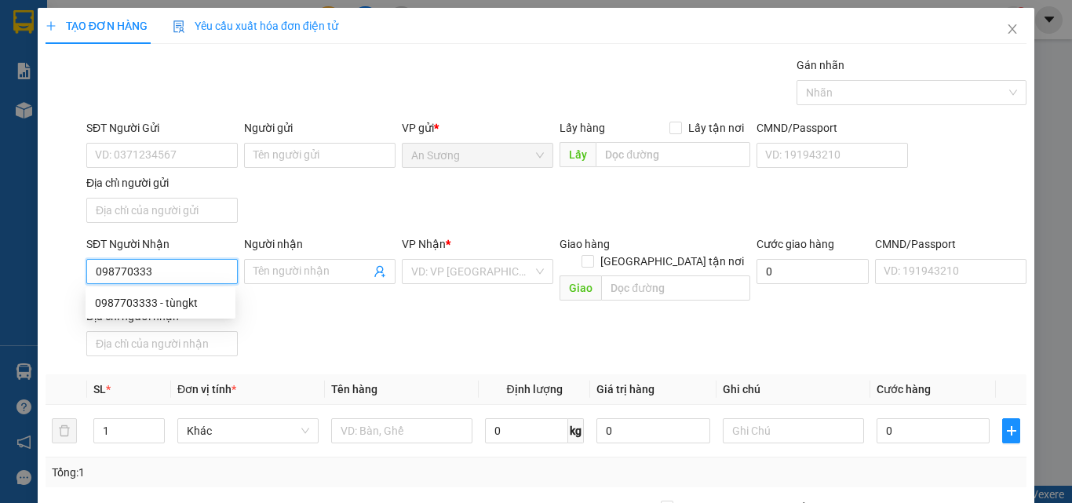
type input "0987703333"
click at [177, 306] on div "0987703333 - tùngkt" at bounding box center [160, 302] width 131 height 17
type input "tùngkt"
type input "0987703333"
click at [441, 374] on th "Tên hàng" at bounding box center [402, 389] width 154 height 31
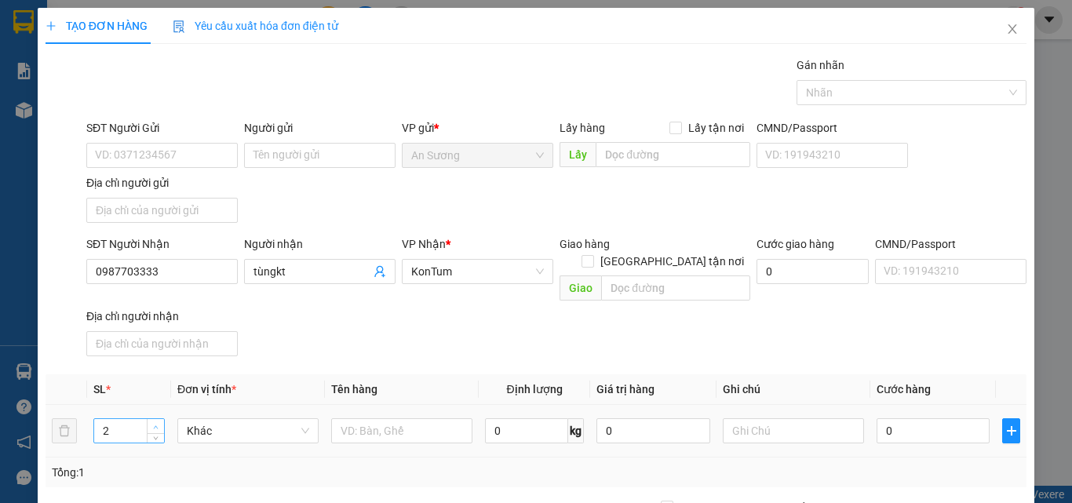
click at [147, 419] on span "Increase Value" at bounding box center [155, 426] width 17 height 14
type input "3"
click at [147, 419] on span "Increase Value" at bounding box center [155, 426] width 17 height 14
drag, startPoint x: 411, startPoint y: 333, endPoint x: 407, endPoint y: 350, distance: 17.7
click at [411, 335] on div "SĐT Người Nhận 0987703333 Người nhận tùngkt VP Nhận * KonTum Giao hàng Giao tận…" at bounding box center [556, 298] width 947 height 127
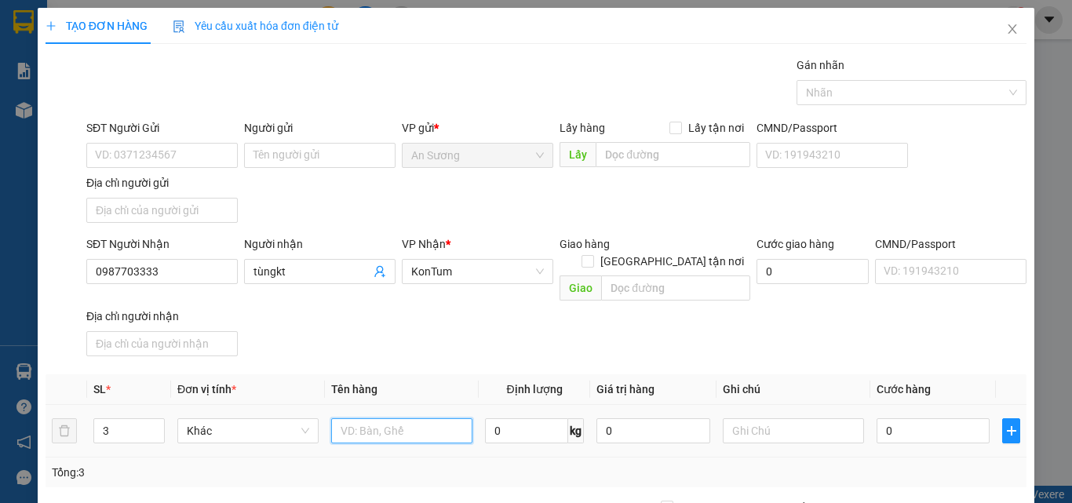
click at [356, 418] on input "text" at bounding box center [401, 430] width 141 height 25
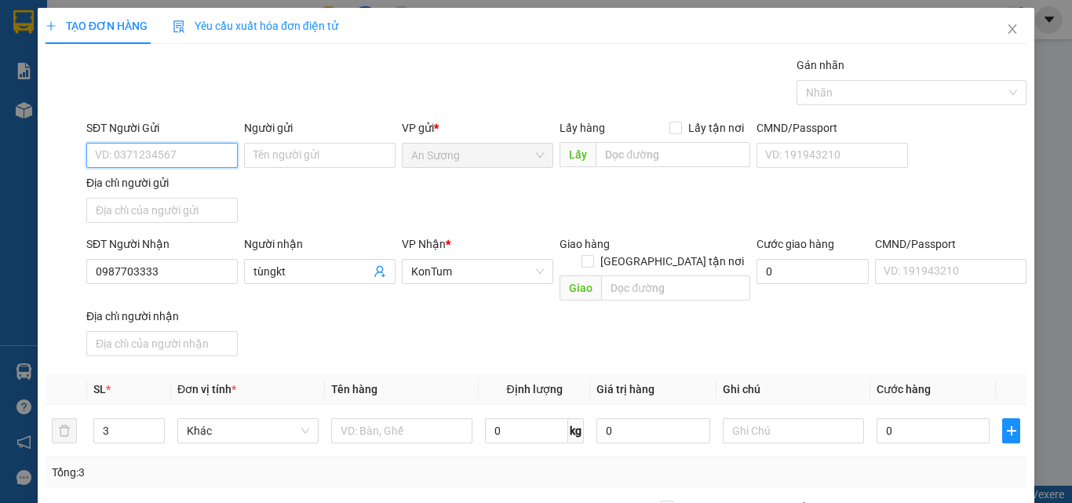
click at [171, 155] on input "SĐT Người Gửi" at bounding box center [161, 155] width 151 height 25
click at [165, 188] on div "0901356316" at bounding box center [160, 186] width 131 height 17
type input "0901356316"
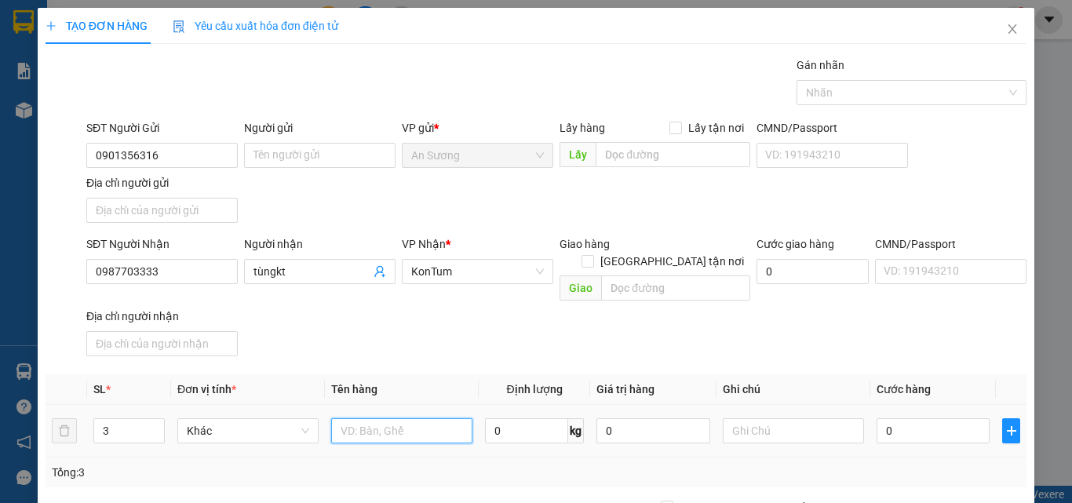
click at [362, 418] on input "text" at bounding box center [401, 430] width 141 height 25
type input "2 cuộn cỏ + thùng"
click at [916, 418] on input "0" at bounding box center [933, 430] width 113 height 25
type input "5"
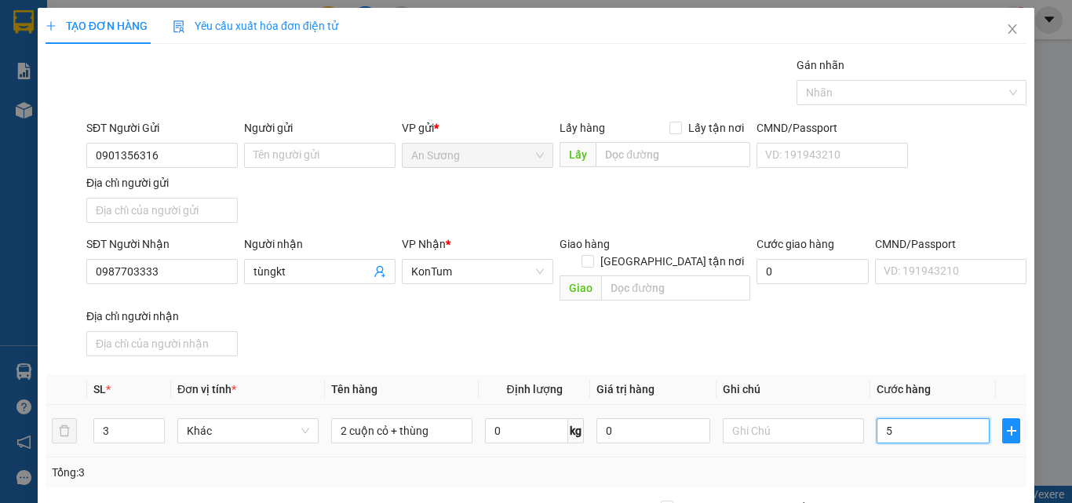
type input "5"
type input "50"
type input "500"
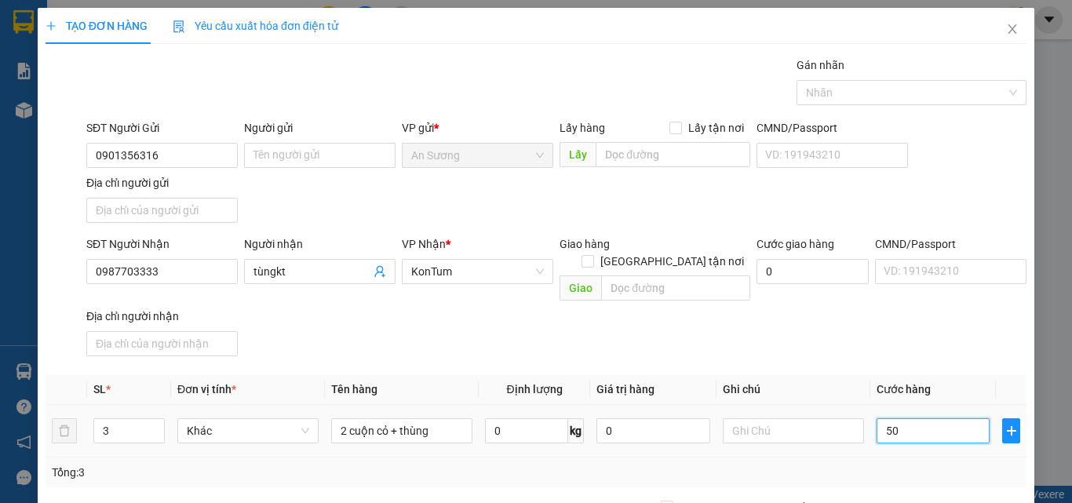
type input "500"
type input "500.000"
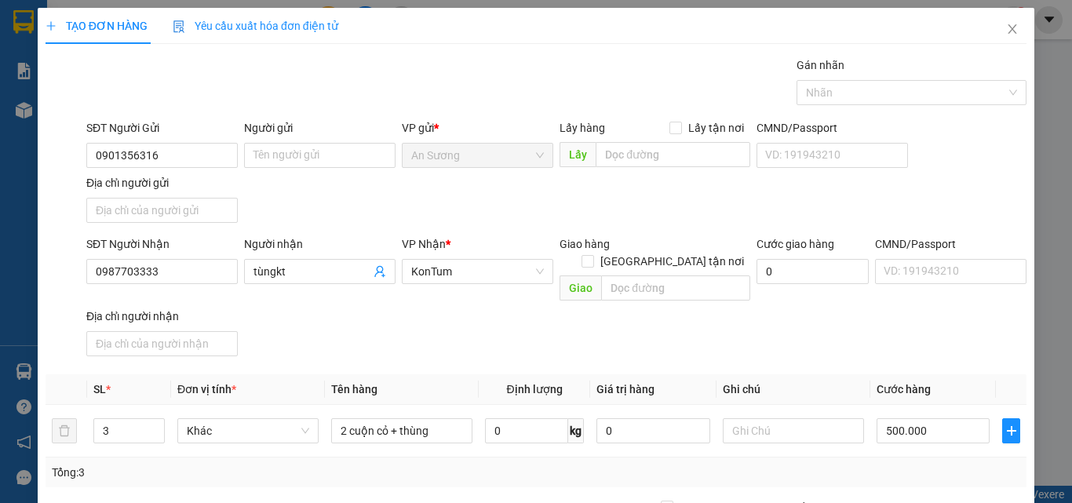
click at [924, 325] on div "SĐT Người Nhận 0987703333 Người nhận tùngkt VP Nhận * KonTum Giao hàng Giao tận…" at bounding box center [556, 298] width 947 height 127
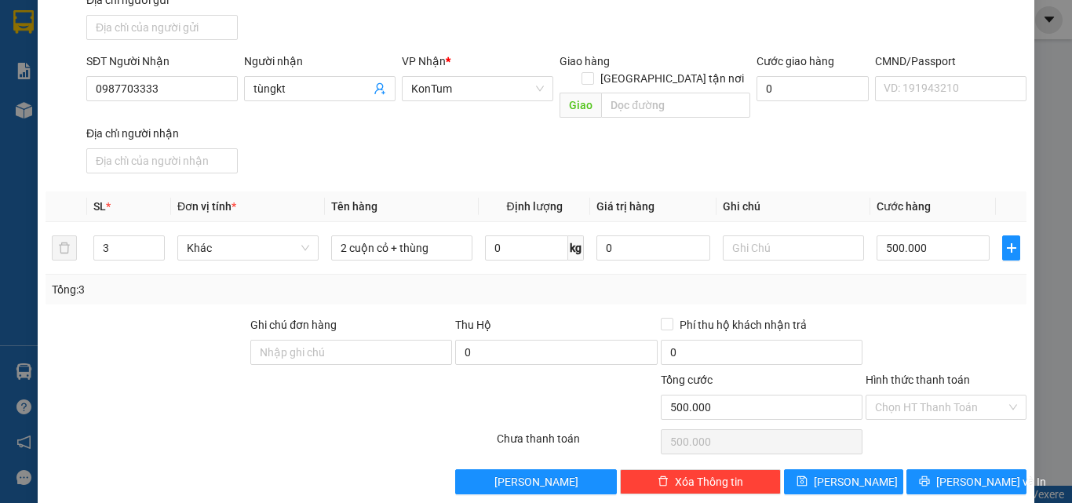
scroll to position [188, 0]
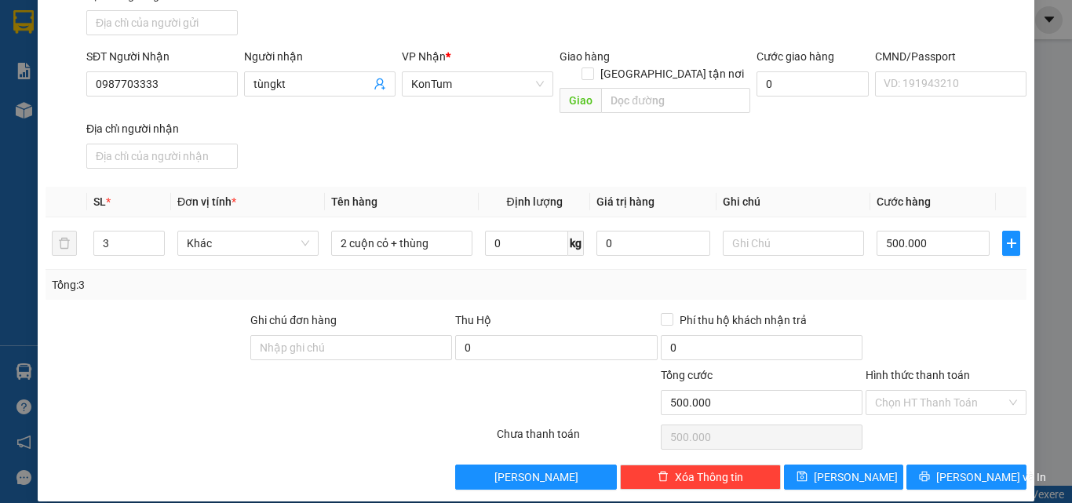
click at [958, 474] on div "TẠO ĐƠN HÀNG Yêu cầu xuất hóa đơn điện tử Transit Pickup Surcharge Ids Transit …" at bounding box center [536, 160] width 997 height 681
click at [964, 469] on span "[PERSON_NAME] và In" at bounding box center [991, 477] width 110 height 17
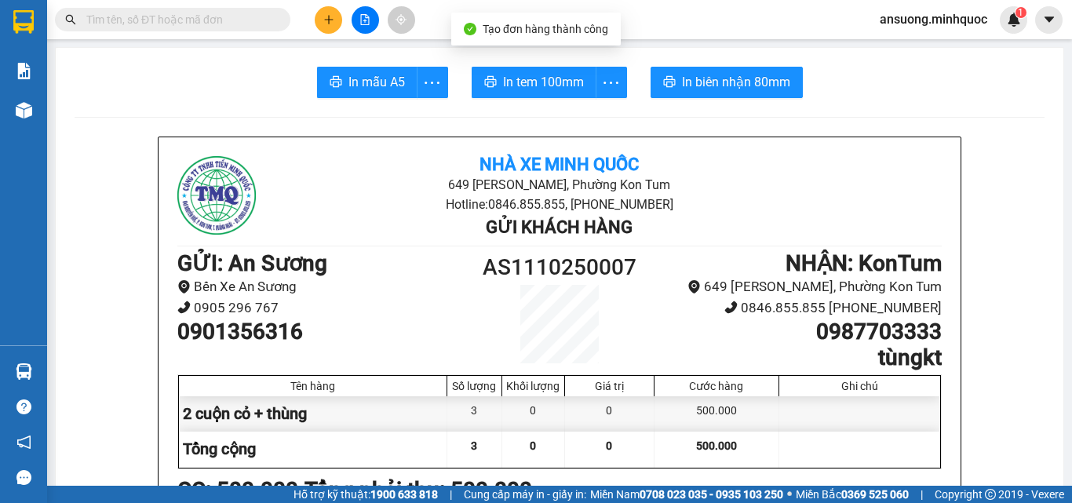
drag, startPoint x: 385, startPoint y: 115, endPoint x: 387, endPoint y: 100, distance: 15.0
click at [354, 36] on div "Kết quả tìm kiếm ( 0 ) Bộ lọc No Data ansuong.minhquoc 1" at bounding box center [536, 19] width 1072 height 39
click at [378, 80] on span "In mẫu A5" at bounding box center [377, 82] width 57 height 20
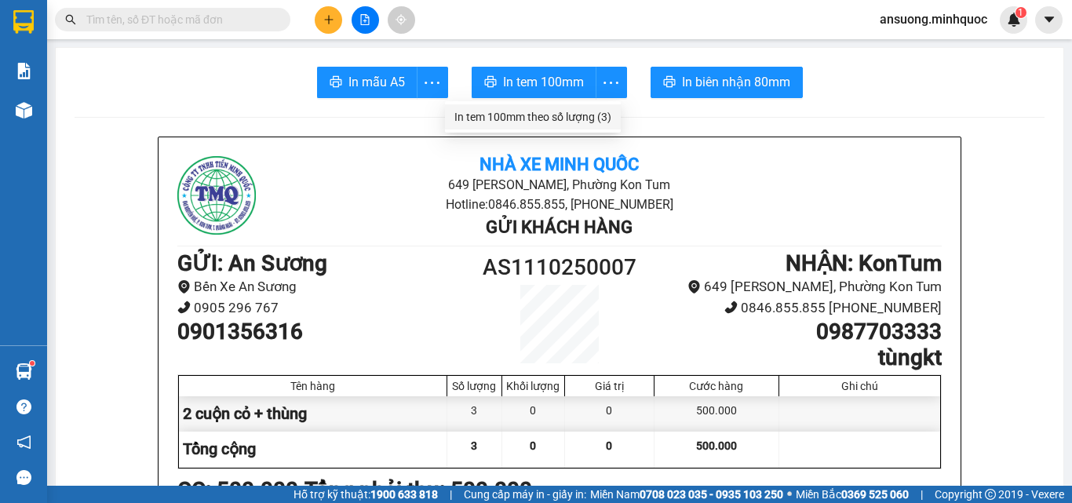
click at [593, 111] on div "In tem 100mm theo số lượng (3)" at bounding box center [532, 116] width 157 height 17
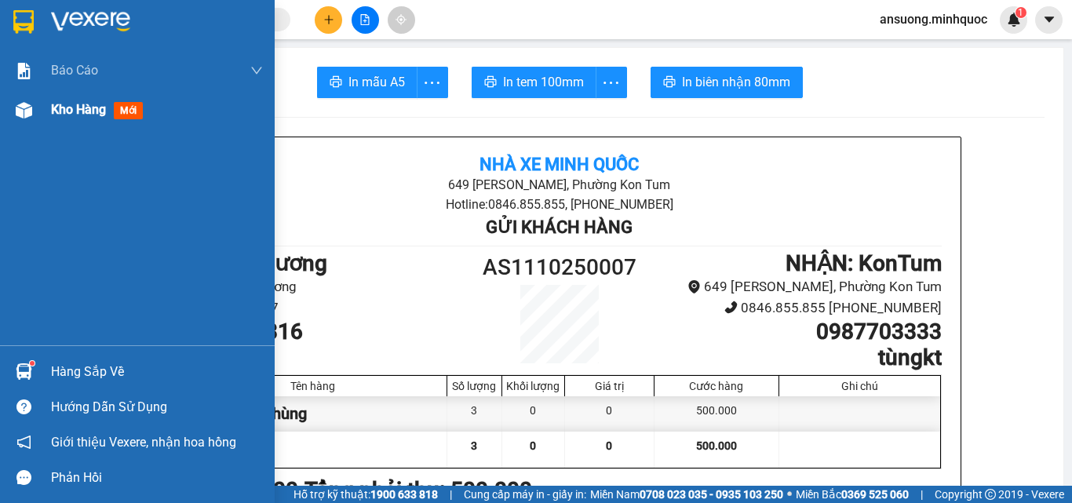
click at [14, 119] on div at bounding box center [23, 110] width 27 height 27
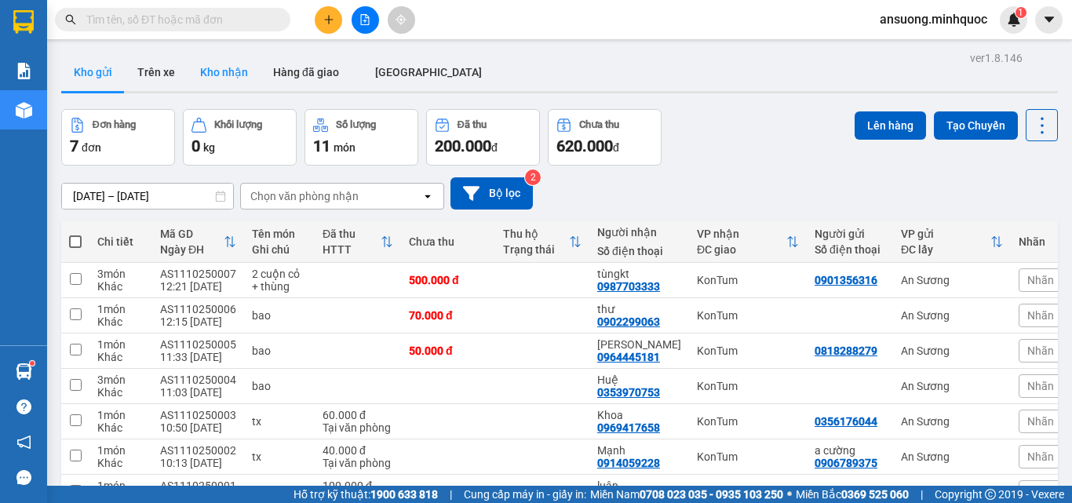
click at [240, 76] on button "Kho nhận" at bounding box center [224, 72] width 73 height 38
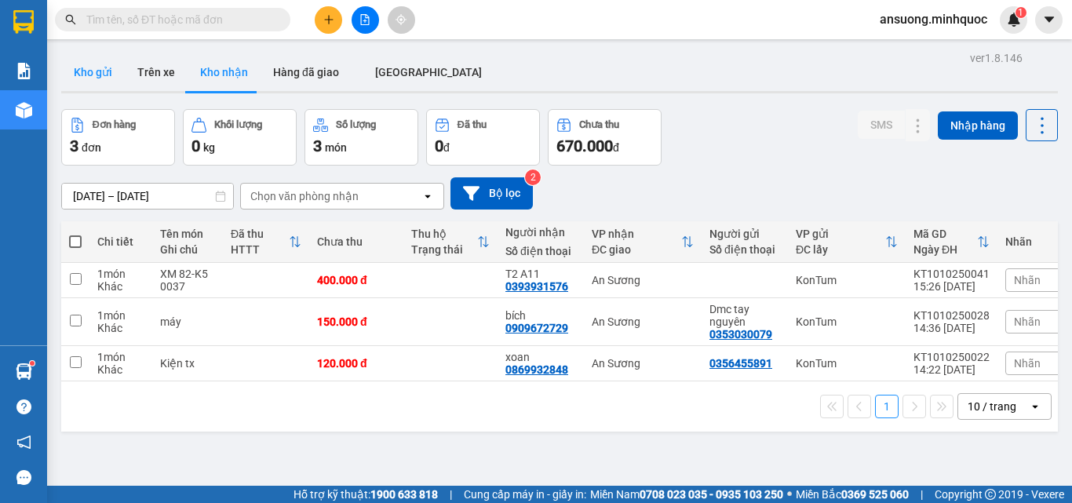
click at [101, 78] on button "Kho gửi" at bounding box center [93, 72] width 64 height 38
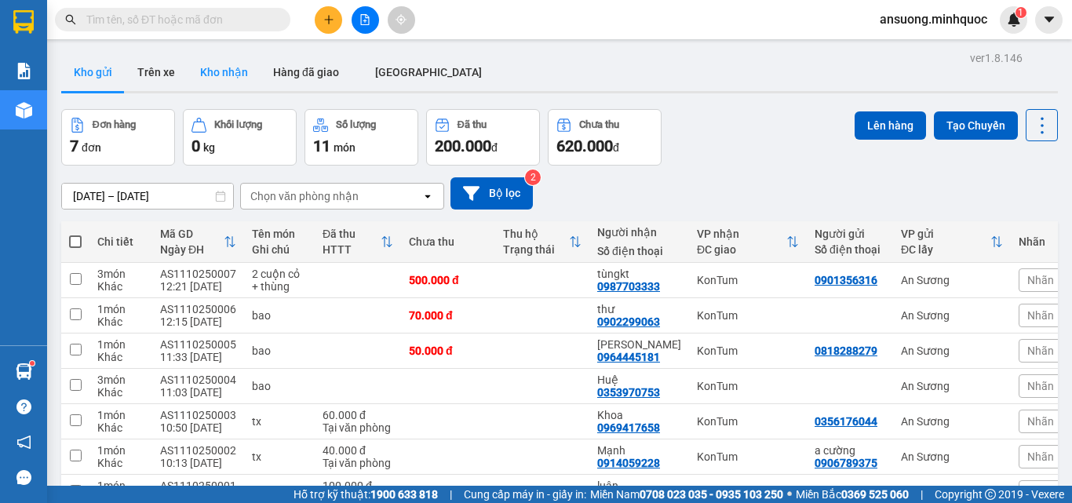
click at [223, 82] on button "Kho nhận" at bounding box center [224, 72] width 73 height 38
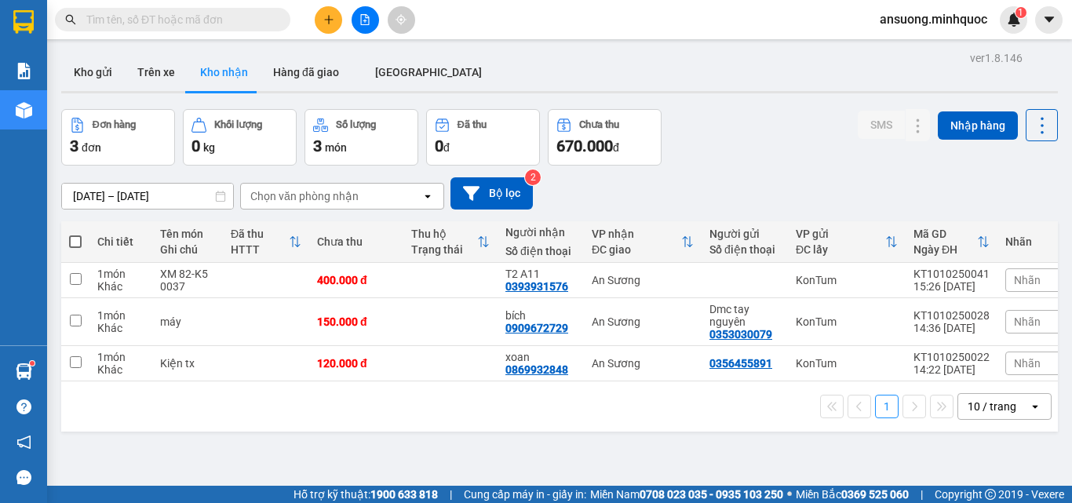
click at [63, 46] on main "ver 1.8.146 Kho gửi Trên xe Kho nhận Hàng đã giao ĐÀ NẴNG Đơn hàng 3 đơn Khối l…" at bounding box center [536, 243] width 1072 height 486
click at [77, 78] on button "Kho gửi" at bounding box center [93, 72] width 64 height 38
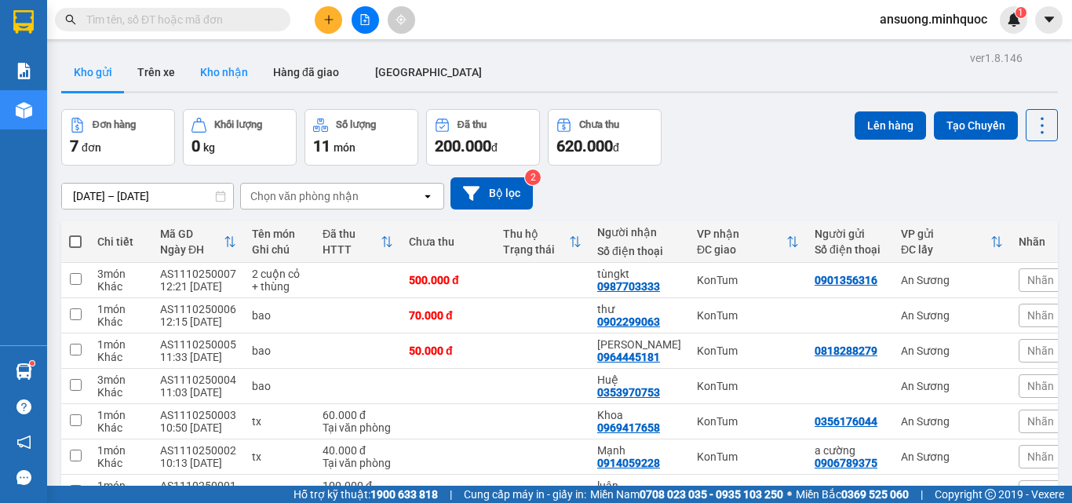
click at [217, 75] on button "Kho nhận" at bounding box center [224, 72] width 73 height 38
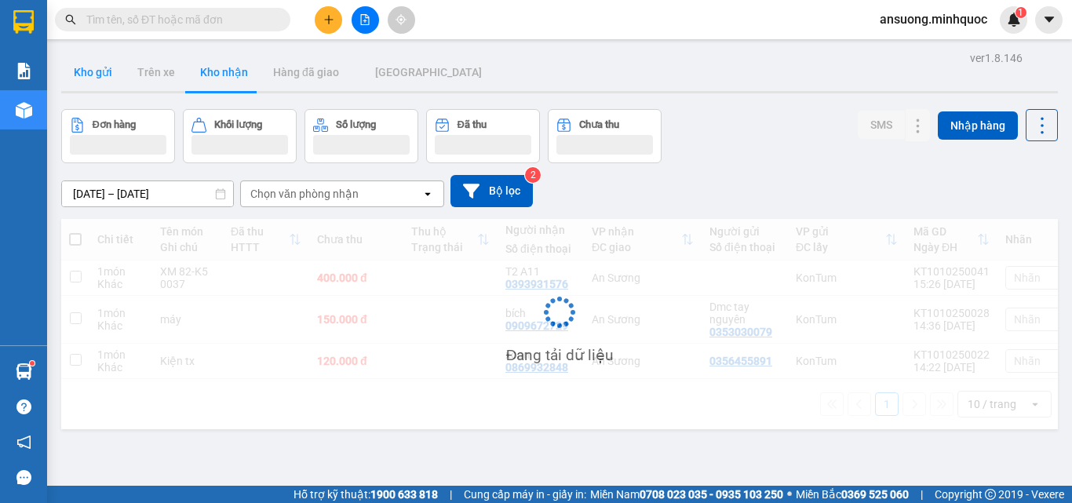
click at [79, 80] on button "Kho gửi" at bounding box center [93, 72] width 64 height 38
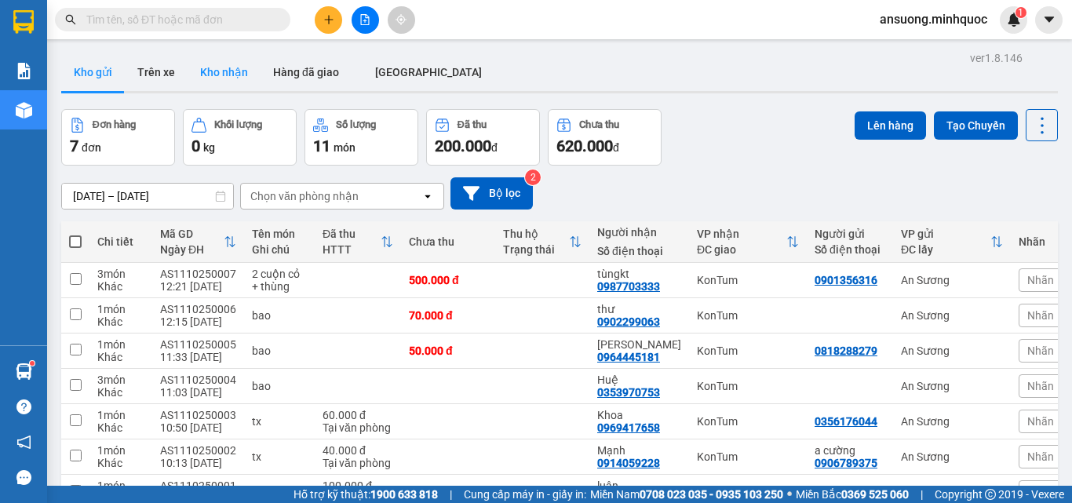
click at [225, 70] on button "Kho nhận" at bounding box center [224, 72] width 73 height 38
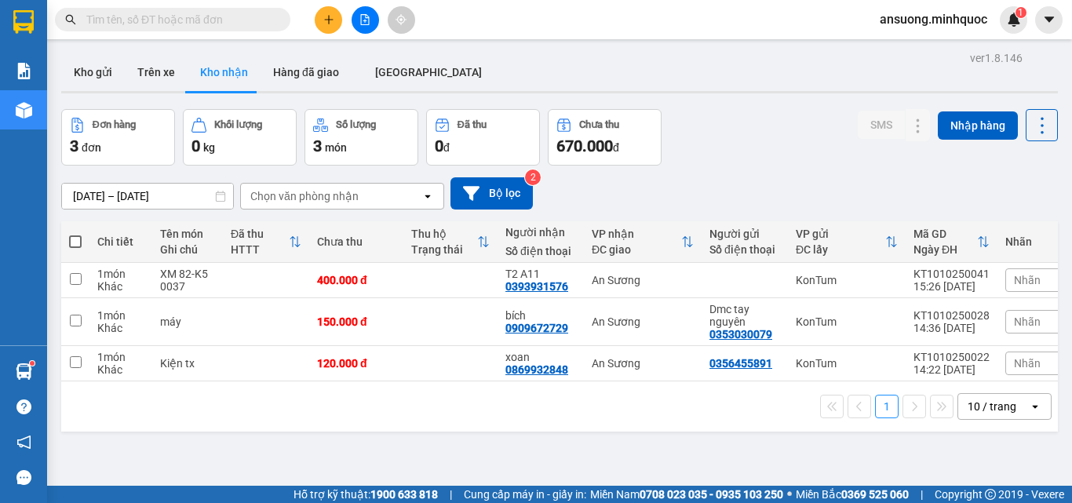
click at [535, 86] on div "Kho gửi Trên [PERSON_NAME] nhận Hàng đã giao [GEOGRAPHIC_DATA]" at bounding box center [559, 74] width 997 height 42
click at [88, 68] on button "Kho gửi" at bounding box center [93, 72] width 64 height 38
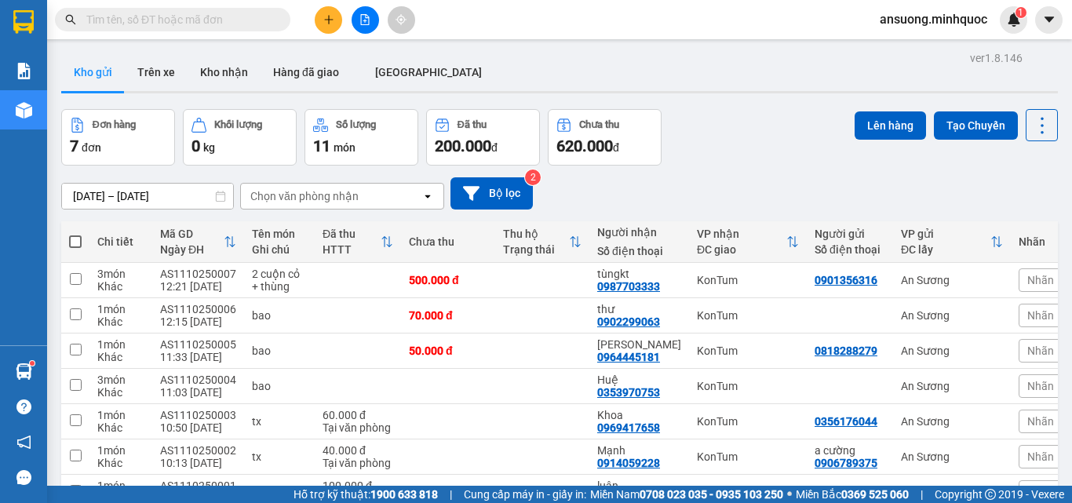
click at [494, 79] on div "Kho gửi Trên [PERSON_NAME] nhận Hàng đã giao [GEOGRAPHIC_DATA]" at bounding box center [559, 74] width 997 height 42
click at [560, 77] on div "Kho gửi Trên [PERSON_NAME] nhận Hàng đã giao [GEOGRAPHIC_DATA]" at bounding box center [559, 74] width 997 height 42
click at [226, 69] on button "Kho nhận" at bounding box center [224, 72] width 73 height 38
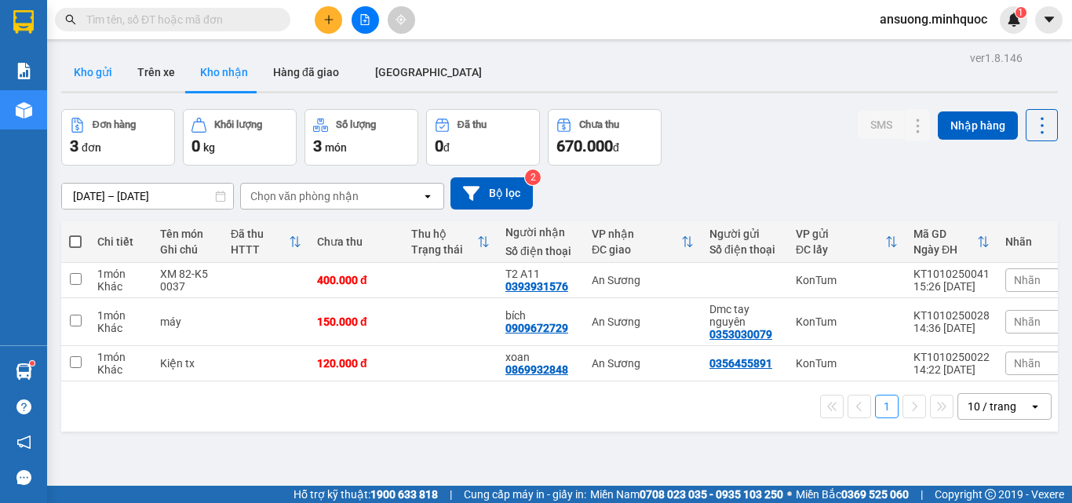
click at [81, 66] on button "Kho gửi" at bounding box center [93, 72] width 64 height 38
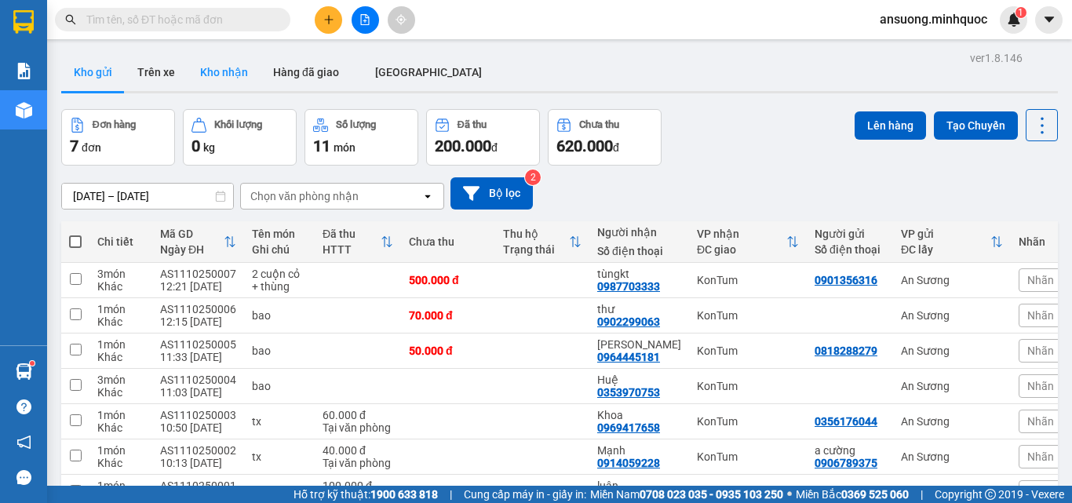
click at [233, 71] on button "Kho nhận" at bounding box center [224, 72] width 73 height 38
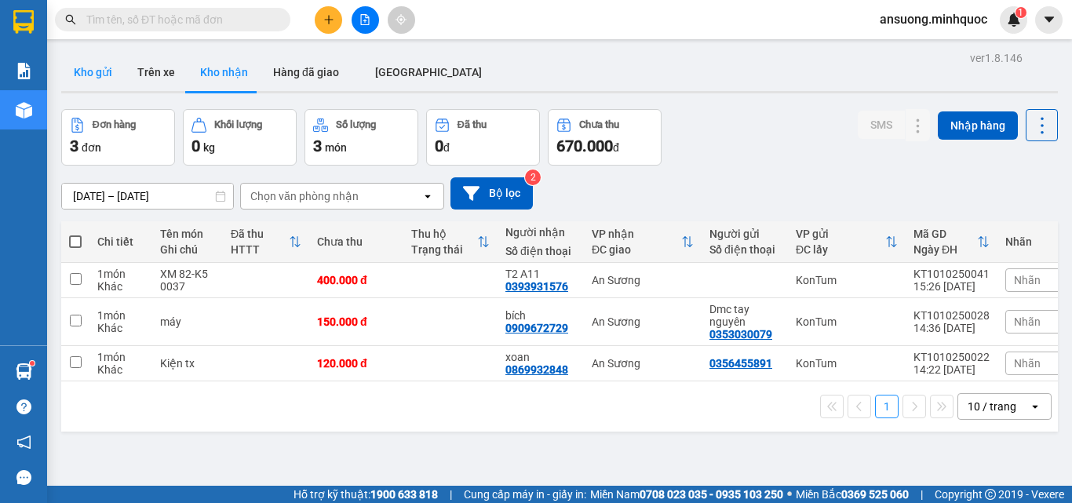
click at [96, 71] on button "Kho gửi" at bounding box center [93, 72] width 64 height 38
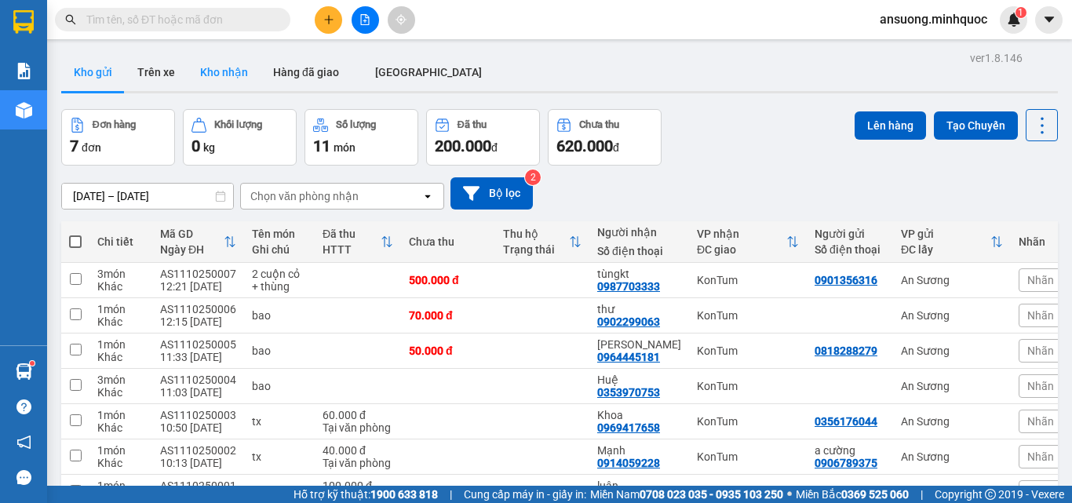
click at [222, 78] on button "Kho nhận" at bounding box center [224, 72] width 73 height 38
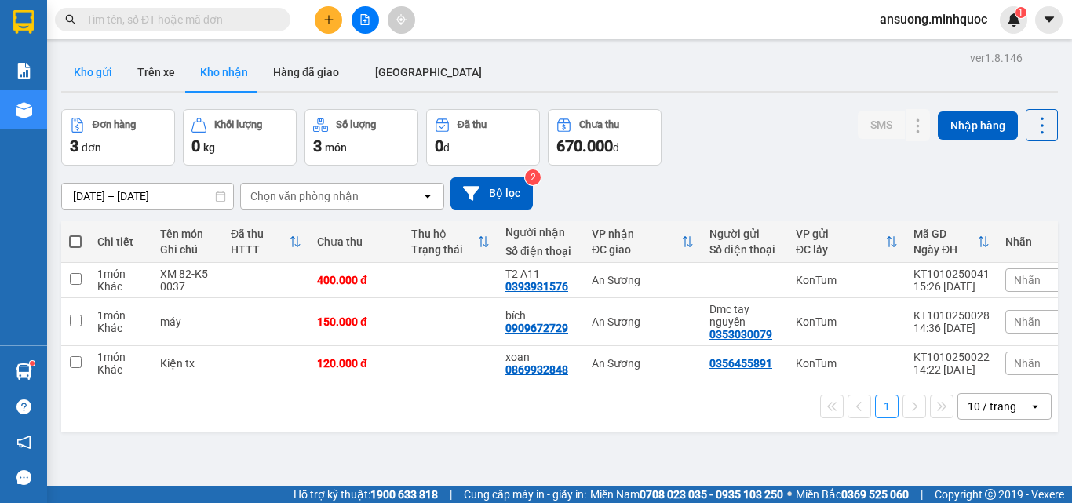
click at [78, 75] on button "Kho gửi" at bounding box center [93, 72] width 64 height 38
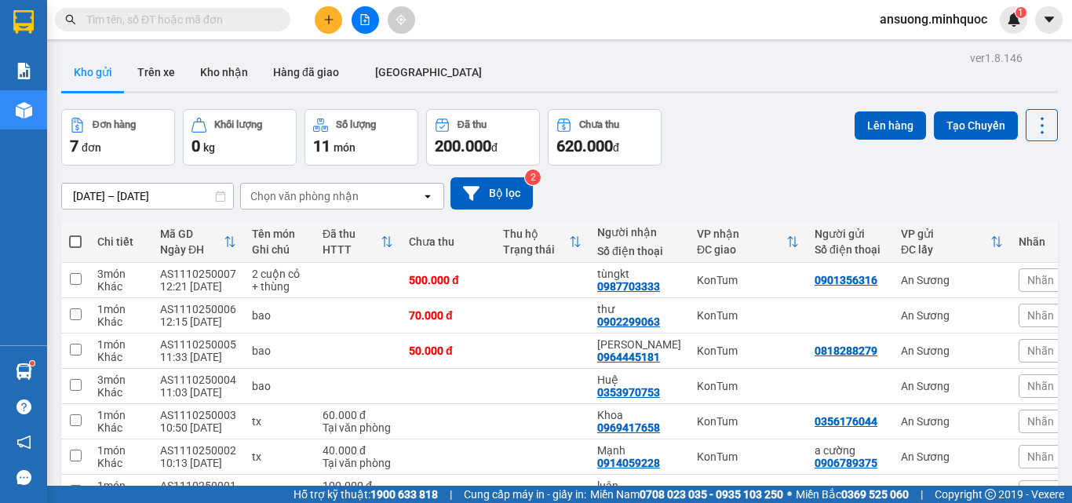
click at [461, 75] on div "Kho gửi Trên [PERSON_NAME] nhận Hàng đã giao [GEOGRAPHIC_DATA]" at bounding box center [559, 74] width 997 height 42
click at [208, 72] on button "Kho nhận" at bounding box center [224, 72] width 73 height 38
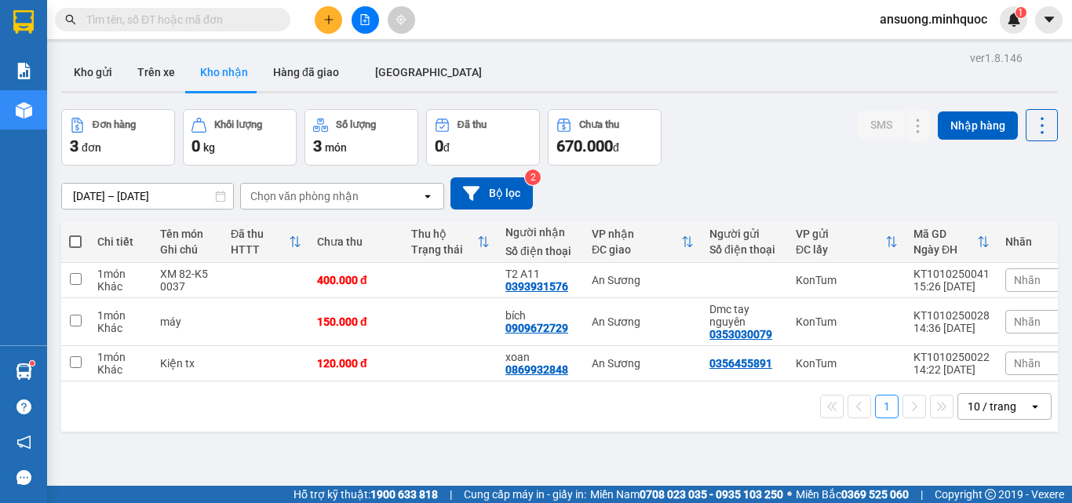
click at [549, 34] on div "Kết quả tìm kiếm ( 0 ) Bộ lọc No Data ansuong.minhquoc 1" at bounding box center [536, 19] width 1072 height 39
click at [538, 52] on div "ver 1.8.146 Kho gửi Trên xe Kho nhận Hàng đã giao ĐÀ NẴNG Đơn hàng 3 đơn Khối l…" at bounding box center [559, 298] width 1009 height 503
click at [534, 64] on div "Kho gửi Trên [PERSON_NAME] nhận Hàng đã giao [GEOGRAPHIC_DATA]" at bounding box center [559, 74] width 997 height 42
click at [313, 23] on div at bounding box center [365, 19] width 118 height 27
click at [327, 9] on button at bounding box center [328, 19] width 27 height 27
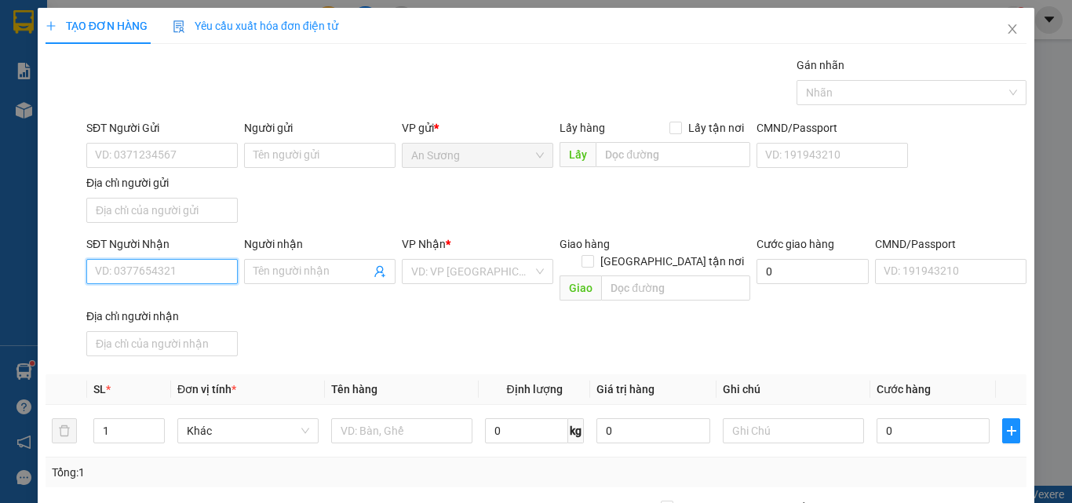
click at [147, 277] on input "SĐT Người Nhận" at bounding box center [161, 271] width 151 height 25
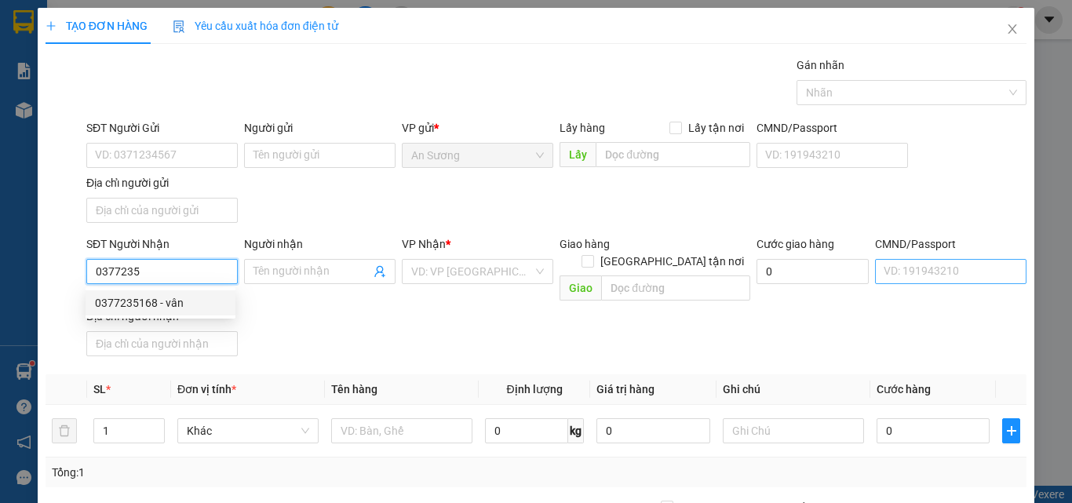
drag, startPoint x: 165, startPoint y: 302, endPoint x: 198, endPoint y: 340, distance: 50.1
click at [166, 301] on div "0377235168 - vân" at bounding box center [160, 302] width 131 height 17
type input "0377235168"
type input "vân"
checkbox input "true"
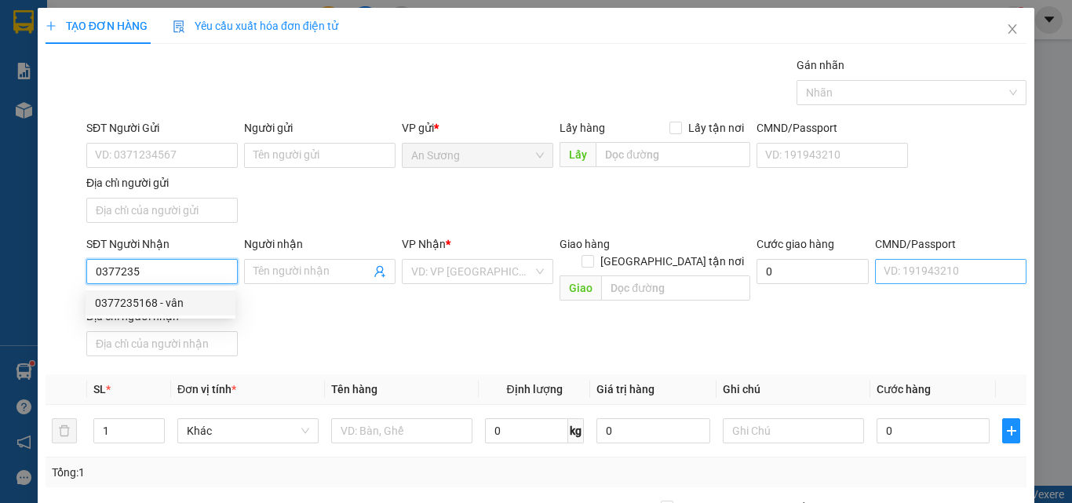
type input "diên bình"
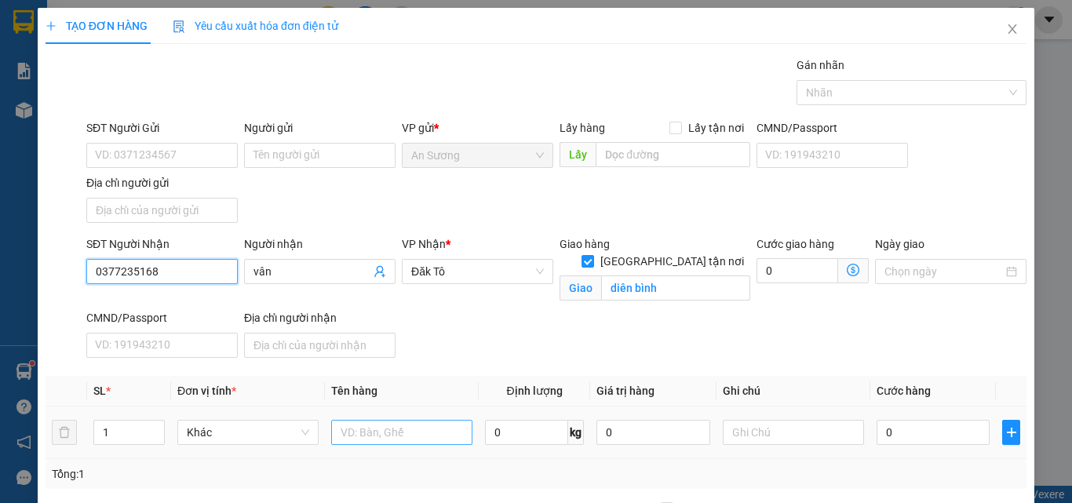
type input "0377235168"
click at [361, 434] on input "text" at bounding box center [401, 432] width 141 height 25
type input "cục"
click at [925, 449] on td "0" at bounding box center [934, 433] width 126 height 53
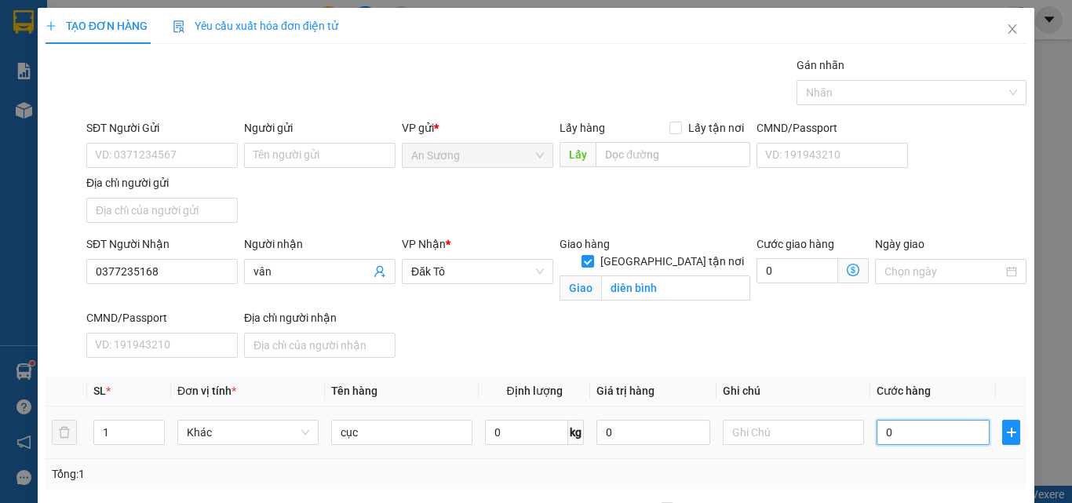
click at [919, 440] on input "0" at bounding box center [933, 432] width 113 height 25
type input "4"
type input "40"
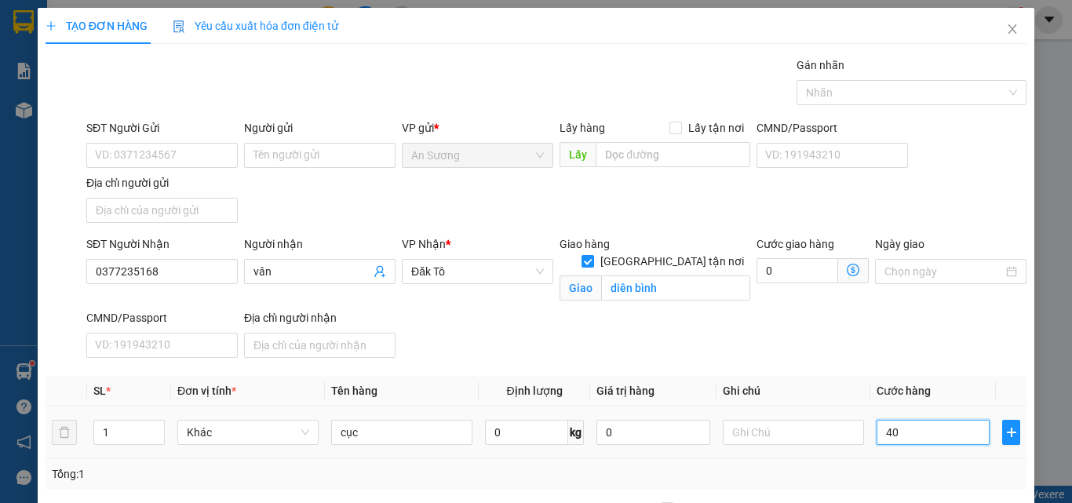
type input "40"
type input "40.000"
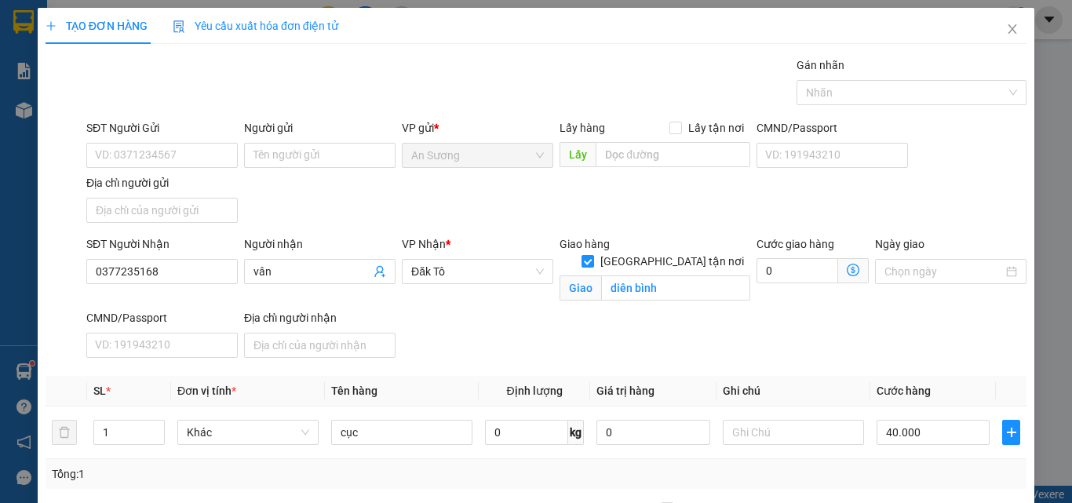
click at [953, 326] on div "SĐT Người Nhận 0377235168 Người nhận vân VP Nhận * Đăk Tô Giao hàng Giao tận nơ…" at bounding box center [556, 299] width 947 height 129
drag, startPoint x: 939, startPoint y: 462, endPoint x: 963, endPoint y: 390, distance: 76.2
click at [954, 402] on div "Transit Pickup Surcharge Ids Transit Deliver Surcharge Ids Transit Deliver Surc…" at bounding box center [536, 368] width 981 height 622
click at [927, 420] on input "40.000" at bounding box center [933, 432] width 113 height 25
type input "5"
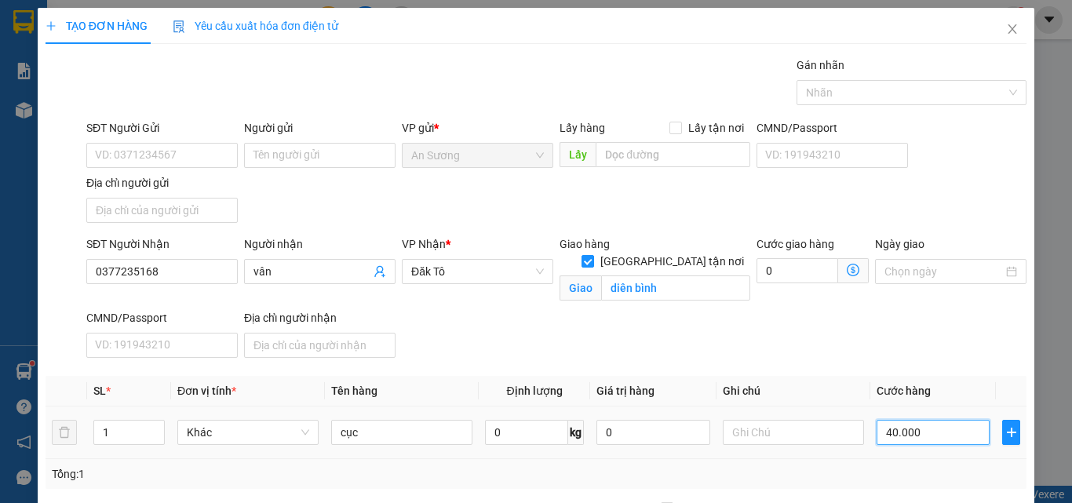
type input "5"
type input "50"
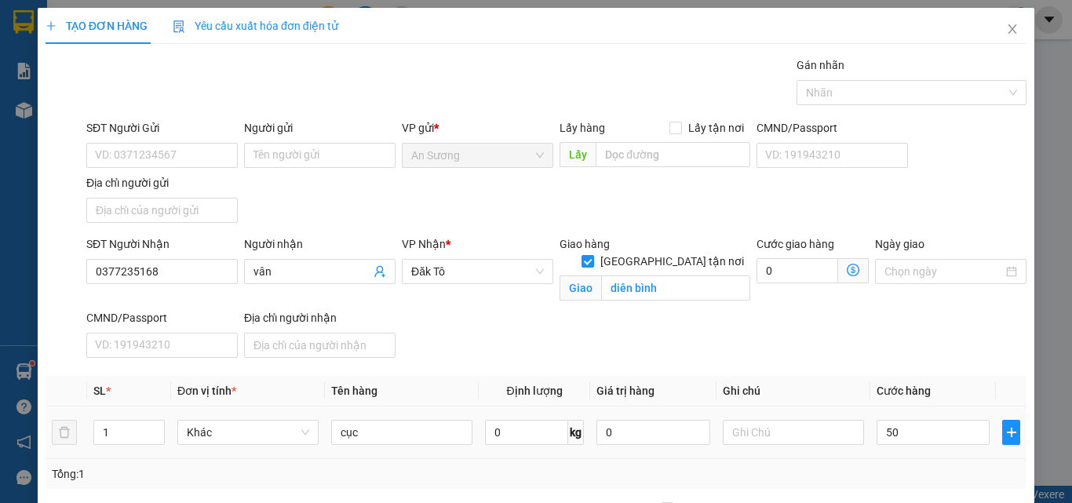
type input "50.000"
drag, startPoint x: 952, startPoint y: 441, endPoint x: 945, endPoint y: 460, distance: 20.1
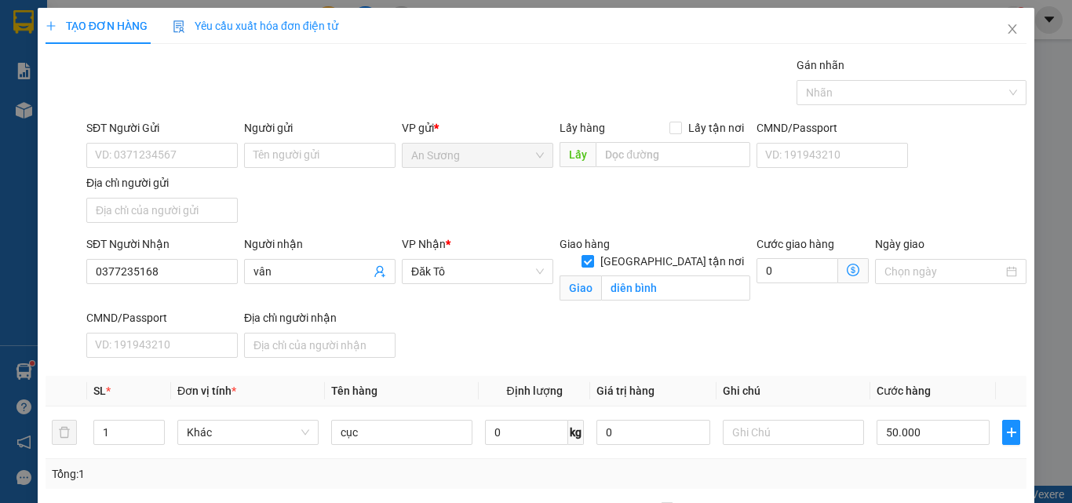
click at [951, 451] on div "Transit Pickup Surcharge Ids Transit Deliver Surcharge Ids Transit Deliver Surc…" at bounding box center [536, 368] width 981 height 622
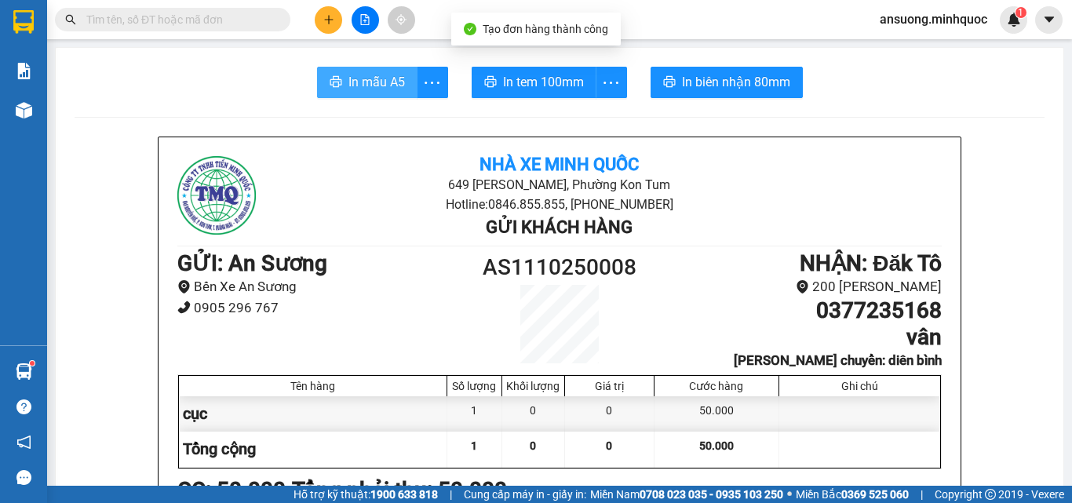
click at [383, 93] on button "In mẫu A5" at bounding box center [367, 82] width 100 height 31
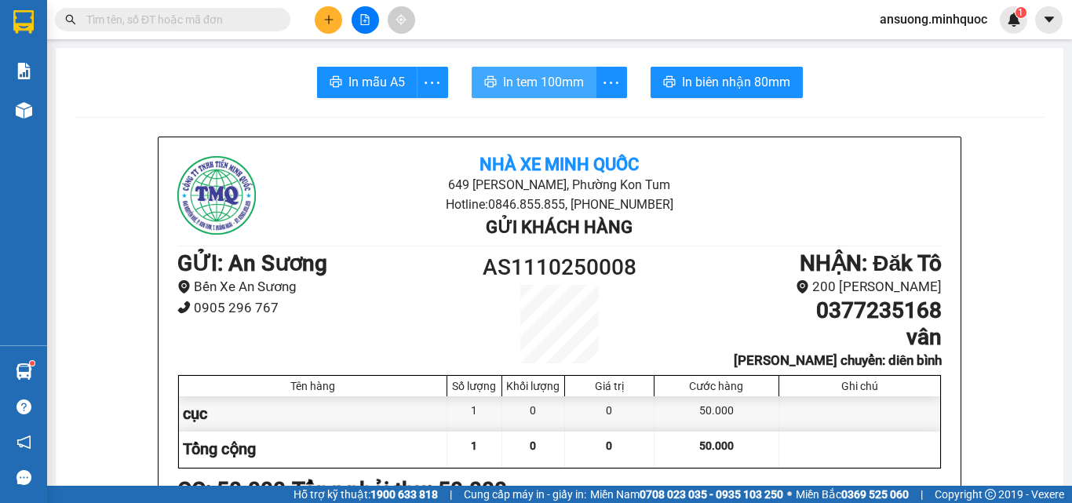
click at [563, 83] on span "In tem 100mm" at bounding box center [543, 82] width 81 height 20
